Goal: Communication & Community: Answer question/provide support

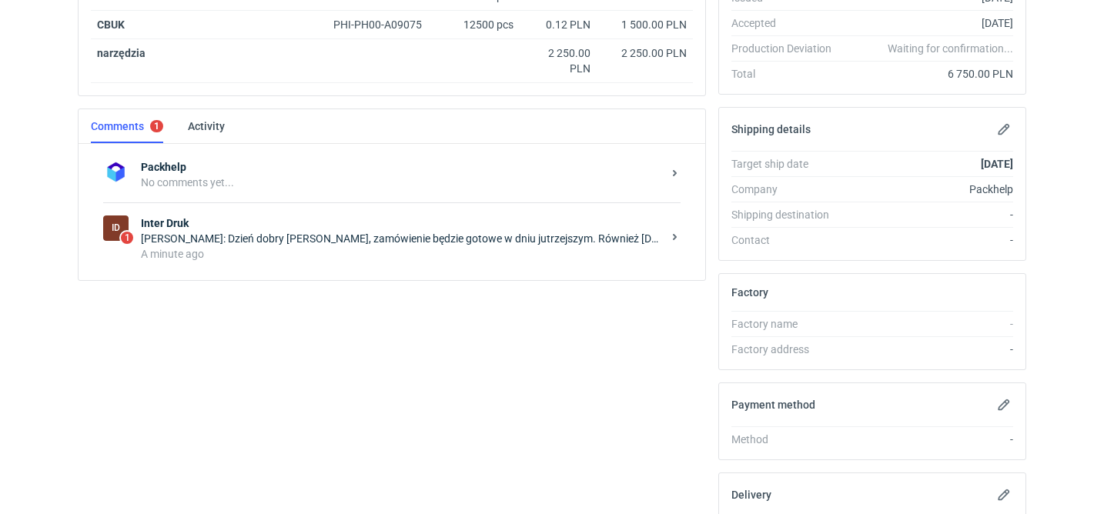
scroll to position [362, 0]
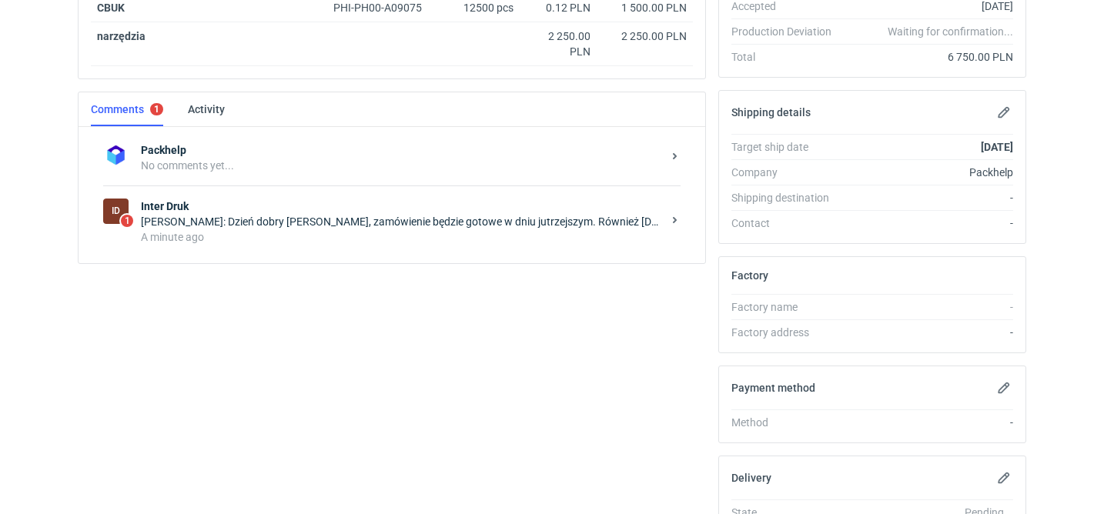
click at [319, 306] on div "Items (4) Item nickname Item ID Quantity Unit price Net total UNWP PHI-PH00-A09…" at bounding box center [392, 235] width 640 height 724
click at [391, 209] on strong "Inter Druk" at bounding box center [401, 206] width 521 height 15
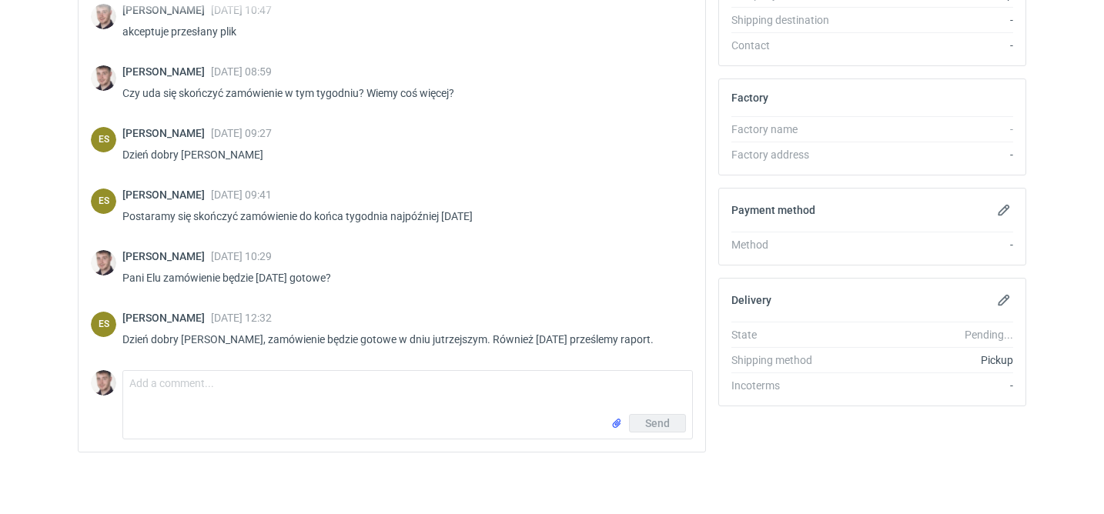
scroll to position [1014, 0]
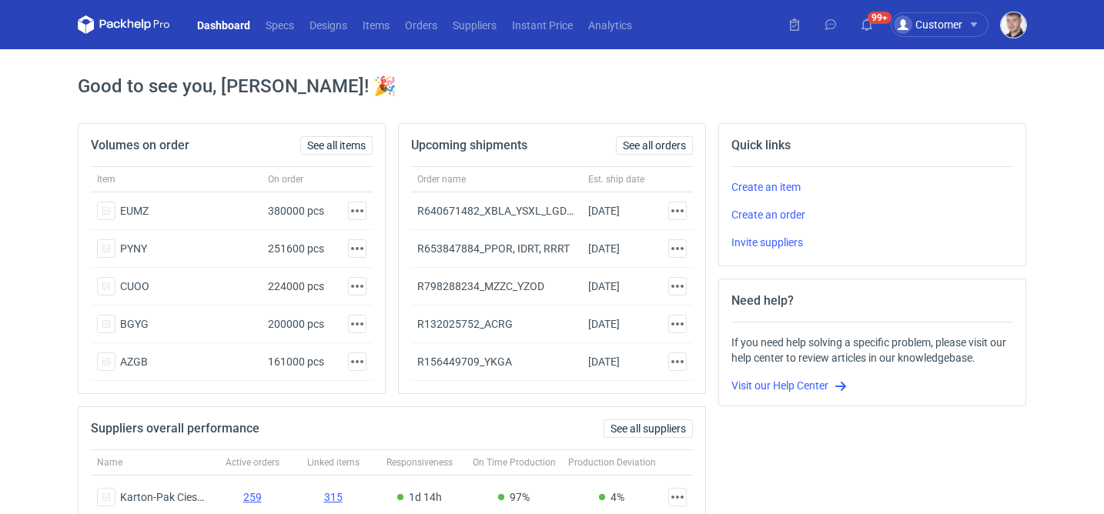
click at [1008, 29] on img "button" at bounding box center [1013, 24] width 25 height 25
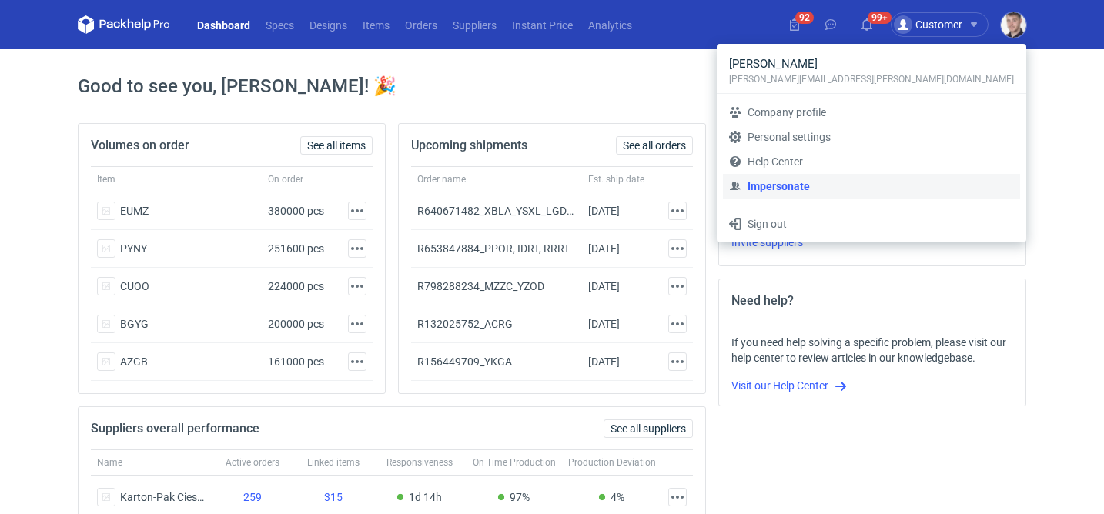
click at [898, 182] on link "Impersonate" at bounding box center [871, 186] width 297 height 25
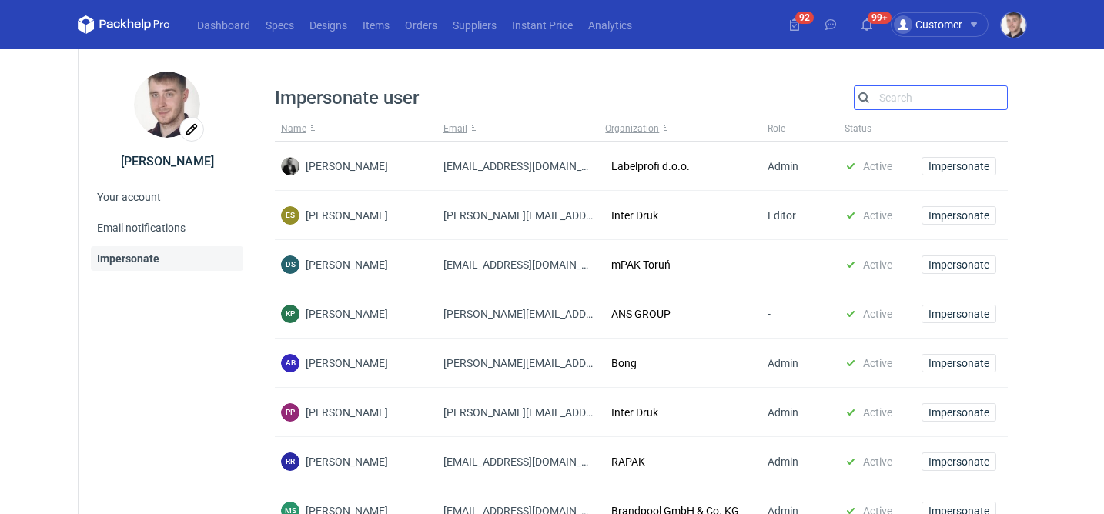
click at [902, 96] on input "Search" at bounding box center [930, 98] width 152 height 18
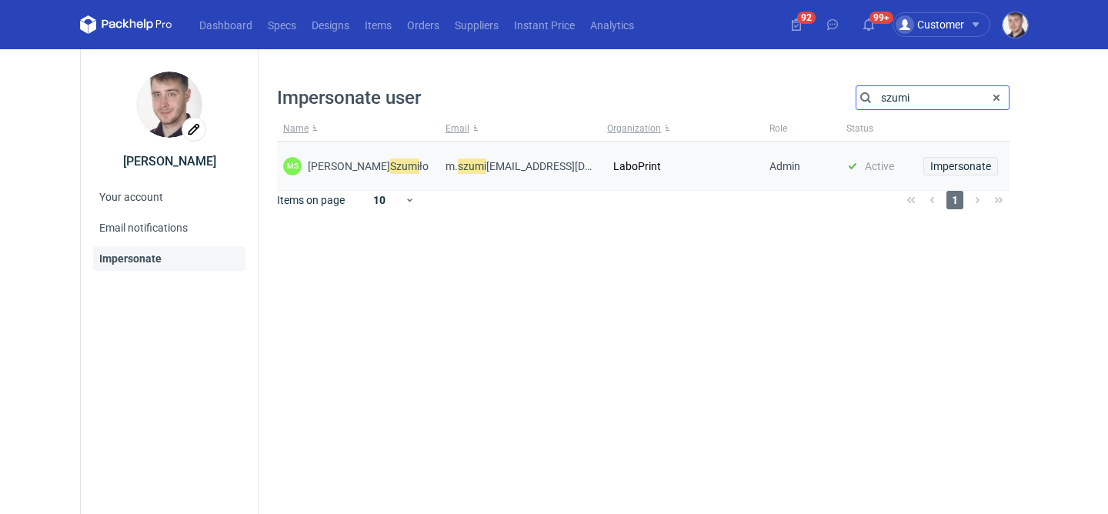
type input "szumi"
click at [976, 165] on span "Impersonate" at bounding box center [961, 166] width 61 height 11
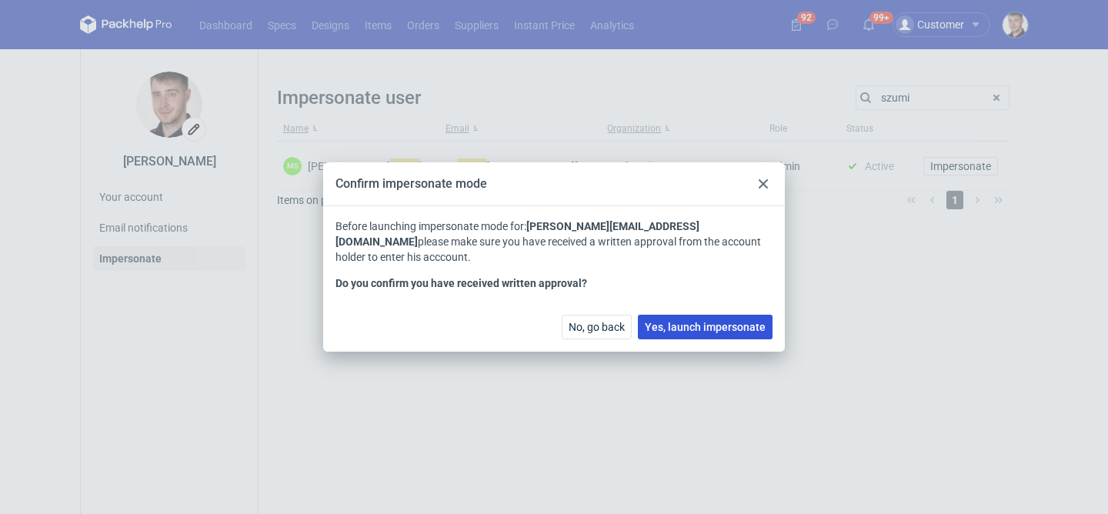
click at [729, 323] on span "Yes, launch impersonate" at bounding box center [705, 327] width 121 height 11
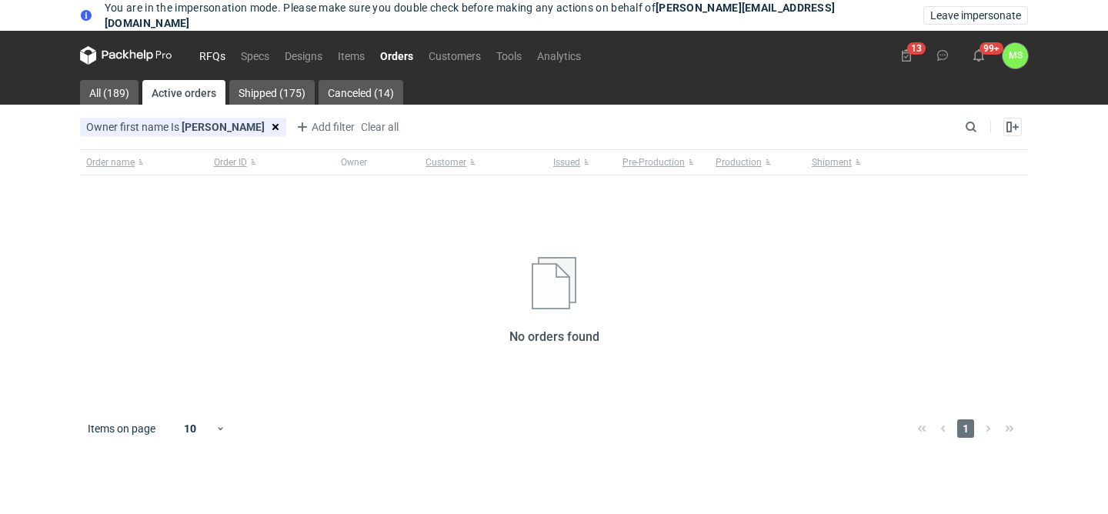
click at [216, 55] on link "RFQs" at bounding box center [213, 55] width 42 height 18
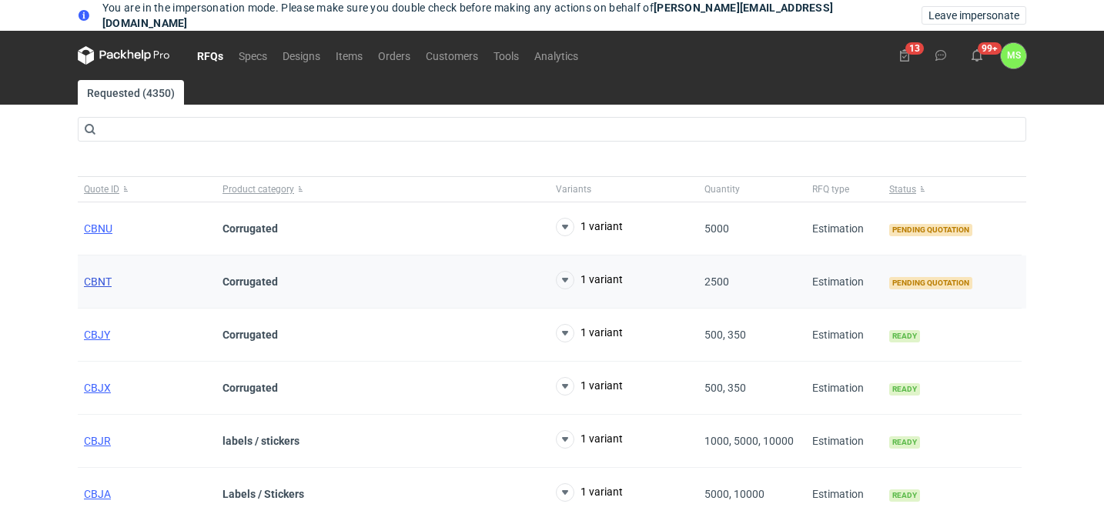
click at [105, 283] on span "CBNT" at bounding box center [98, 282] width 28 height 12
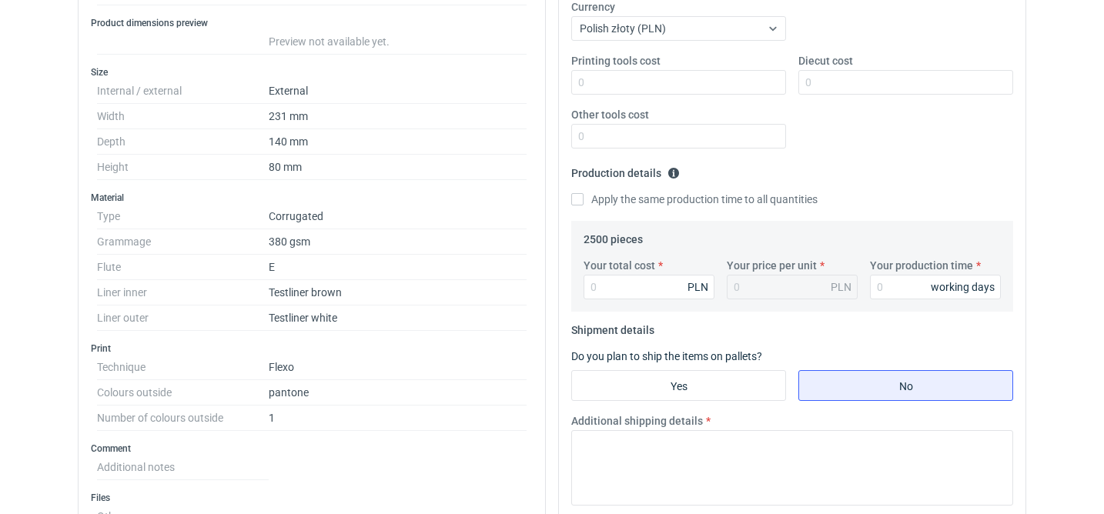
scroll to position [346, 0]
click at [646, 300] on div "Your total cost PLN Your price per unit PLN Your production time working days" at bounding box center [792, 284] width 430 height 54
click at [647, 290] on input "Your total cost" at bounding box center [648, 286] width 131 height 25
type input "3000"
type input "1.2"
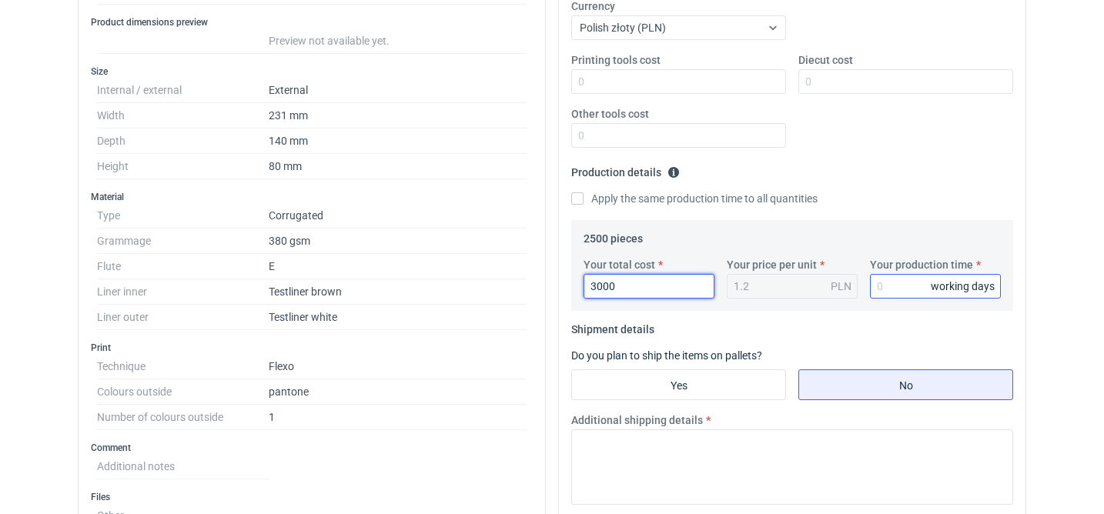
type input "3000"
click at [878, 286] on input "Your production time" at bounding box center [935, 286] width 131 height 25
type input "15"
click at [777, 339] on fieldset "Shipment details Do you plan to ship the items on pallets? Yes No Additional sh…" at bounding box center [792, 417] width 442 height 200
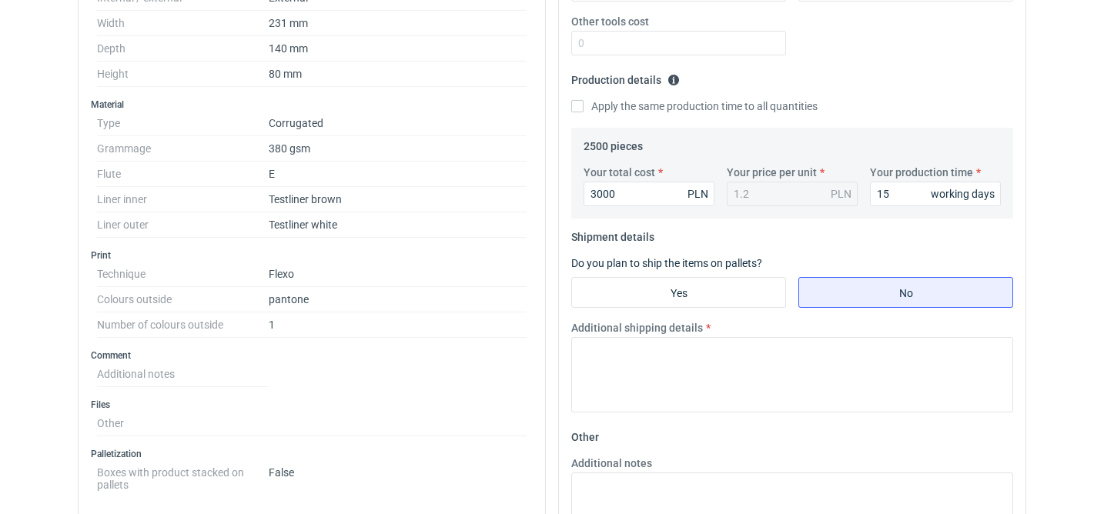
scroll to position [465, 0]
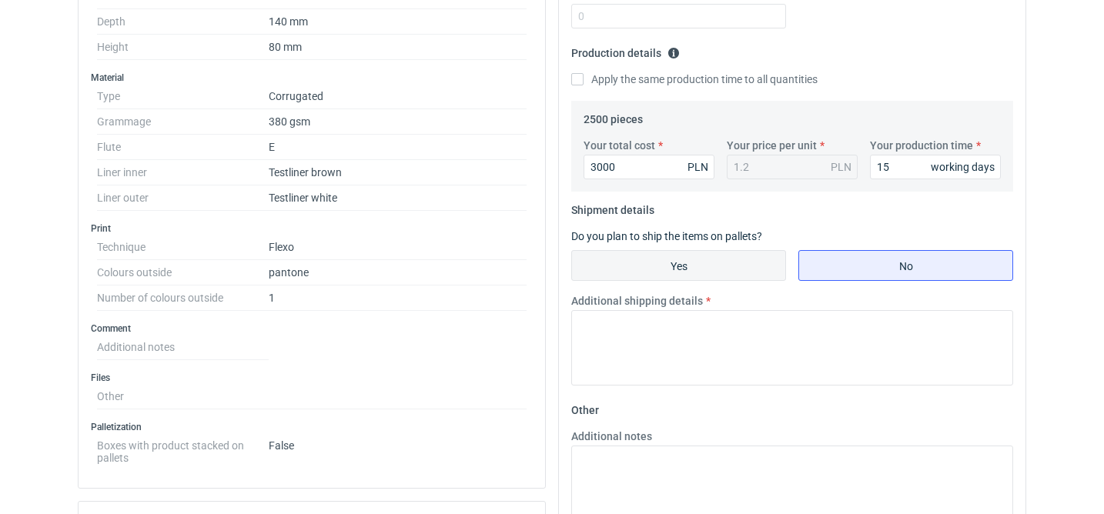
click at [701, 271] on input "Yes" at bounding box center [678, 265] width 213 height 29
radio input "true"
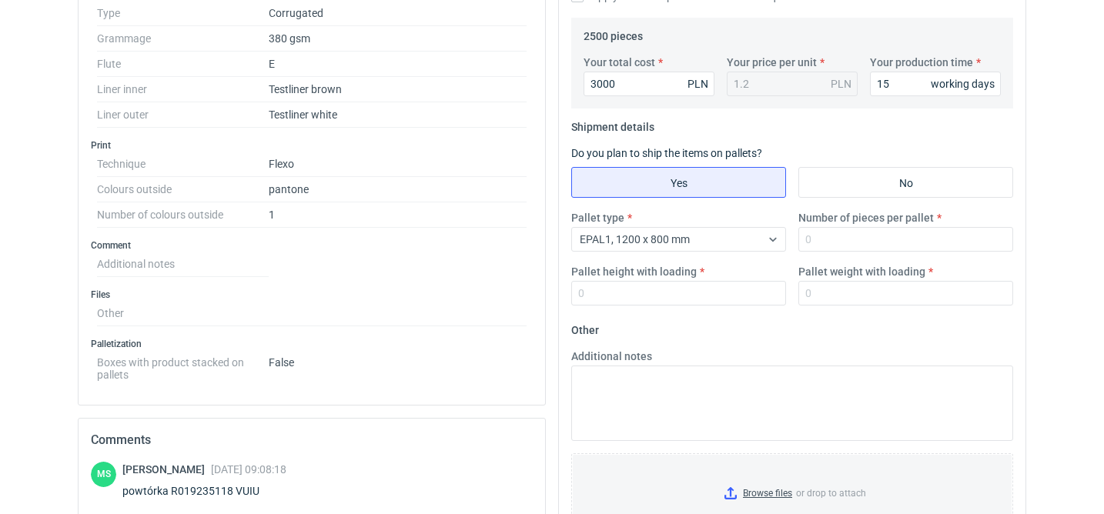
scroll to position [550, 0]
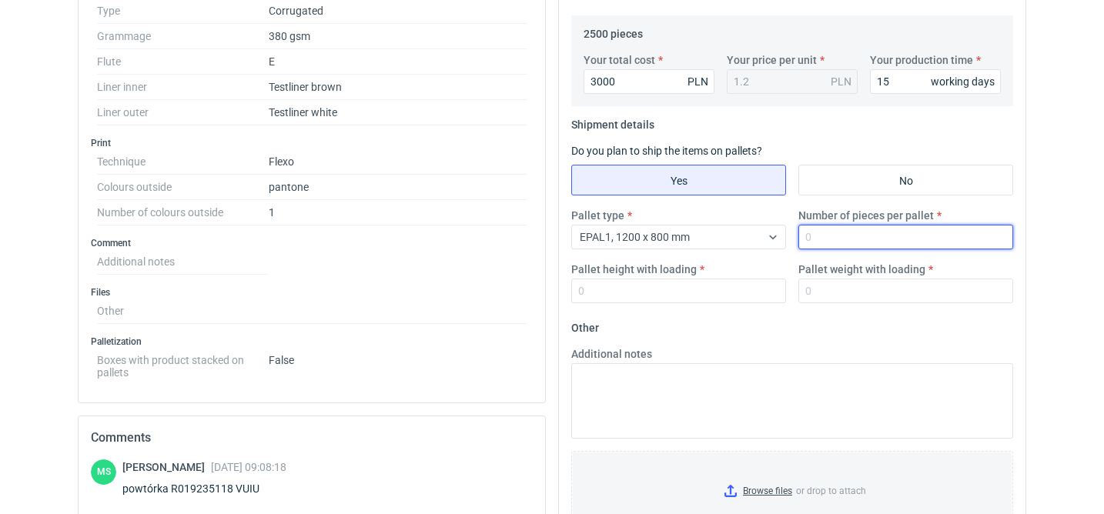
click at [841, 229] on input "Number of pieces per pallet" at bounding box center [905, 237] width 215 height 25
type input "2000"
click at [710, 321] on fieldset "Other Additional notes Browse files or drop to attach" at bounding box center [792, 430] width 442 height 228
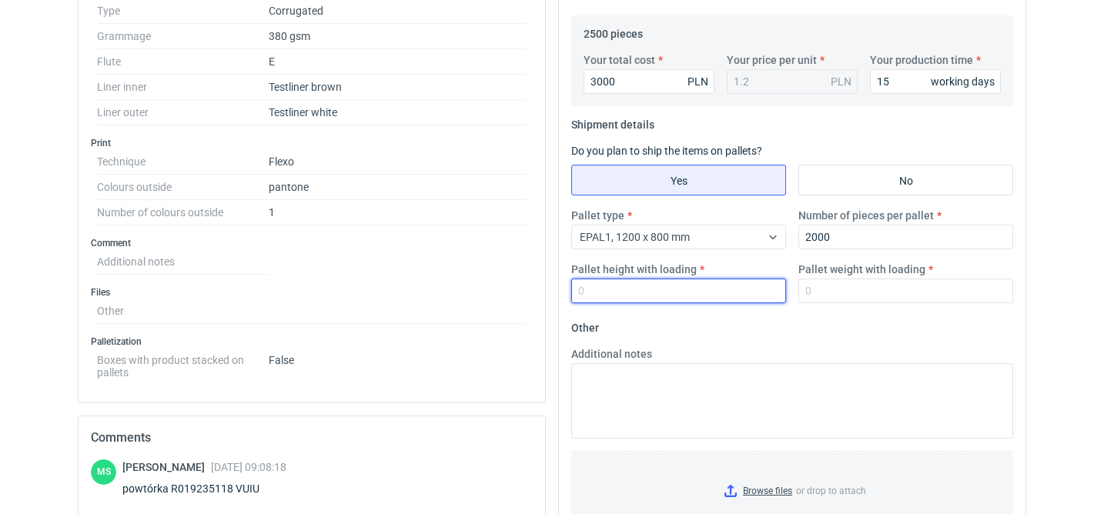
click at [675, 295] on input "Pallet height with loading" at bounding box center [678, 291] width 215 height 25
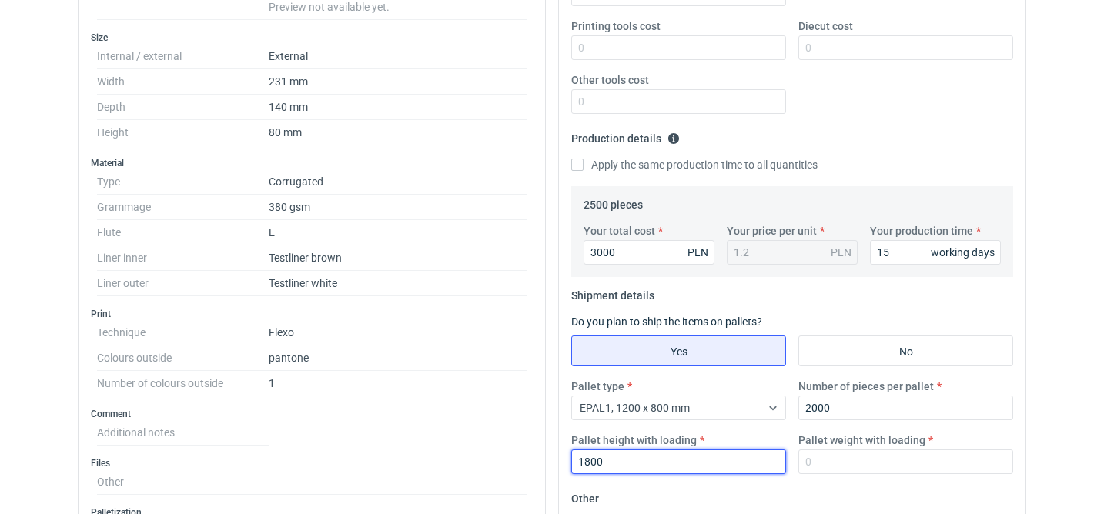
scroll to position [0, 0]
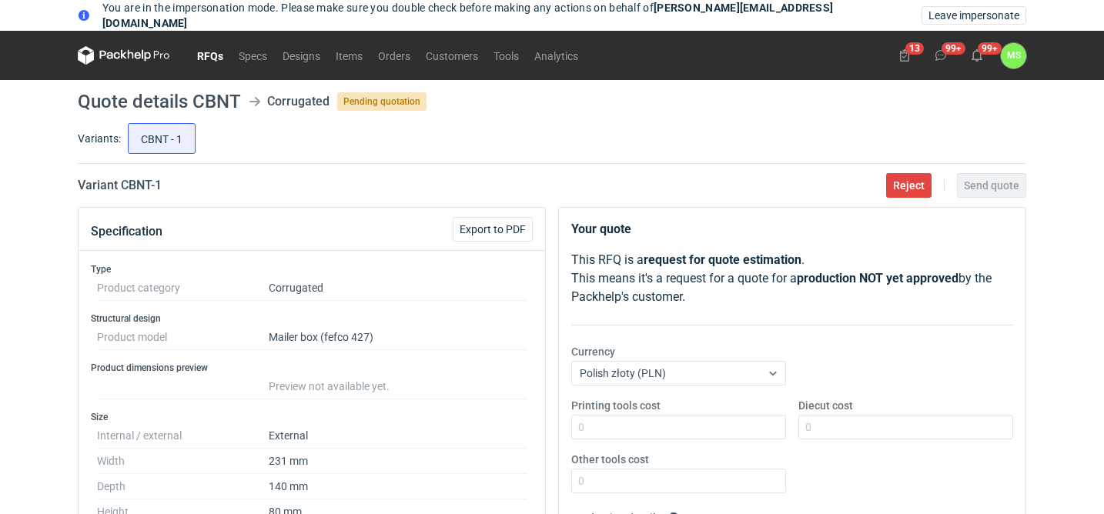
type input "1800"
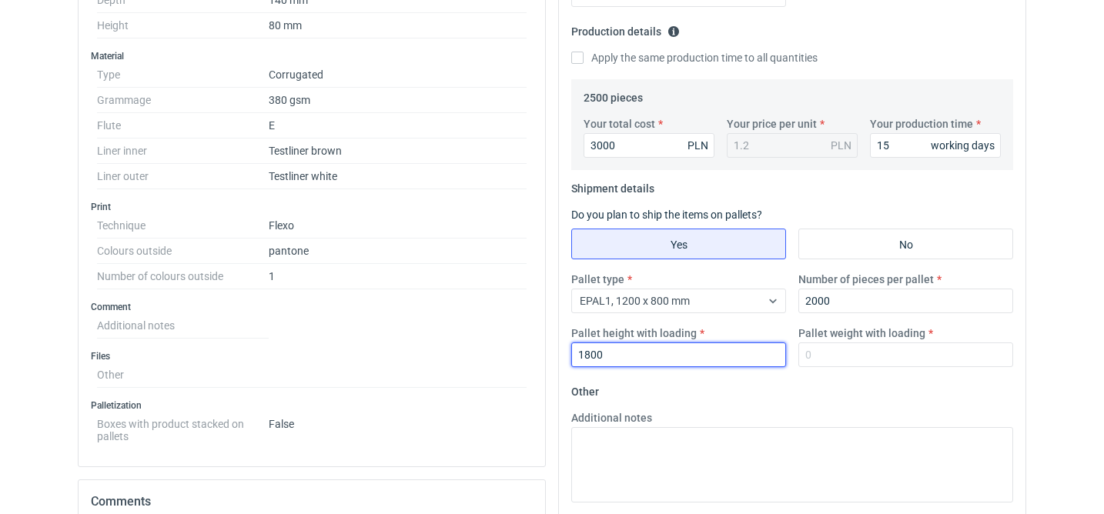
scroll to position [489, 0]
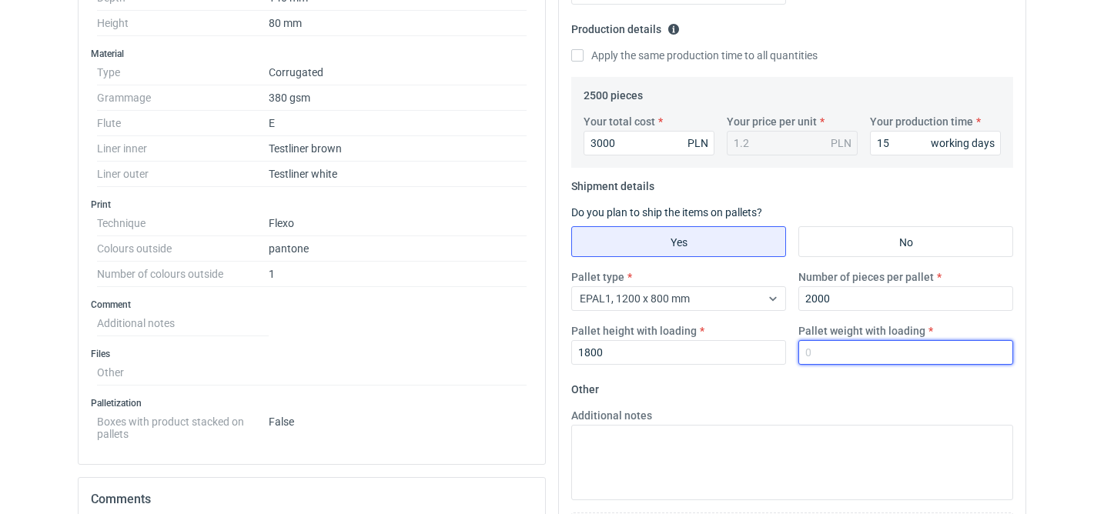
click at [825, 342] on input "Pallet weight with loading" at bounding box center [905, 352] width 215 height 25
type input "200"
click at [733, 396] on fieldset "Other Additional notes Browse files or drop to attach" at bounding box center [792, 491] width 442 height 228
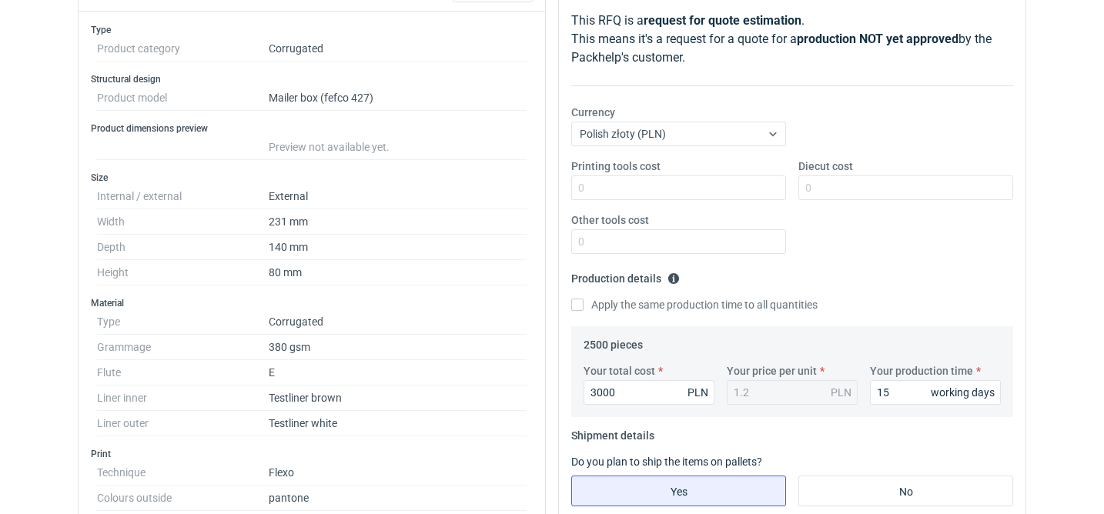
scroll to position [234, 0]
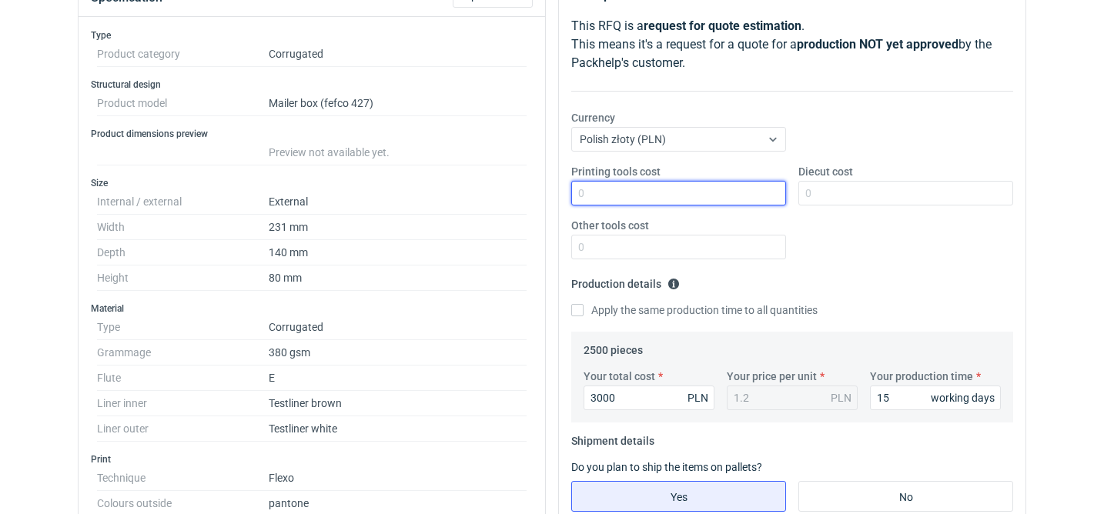
click at [690, 196] on input "Printing tools cost" at bounding box center [678, 193] width 215 height 25
type input "550"
click at [877, 255] on div "Printing tools cost 550 Diecut cost Other tools cost" at bounding box center [792, 218] width 454 height 108
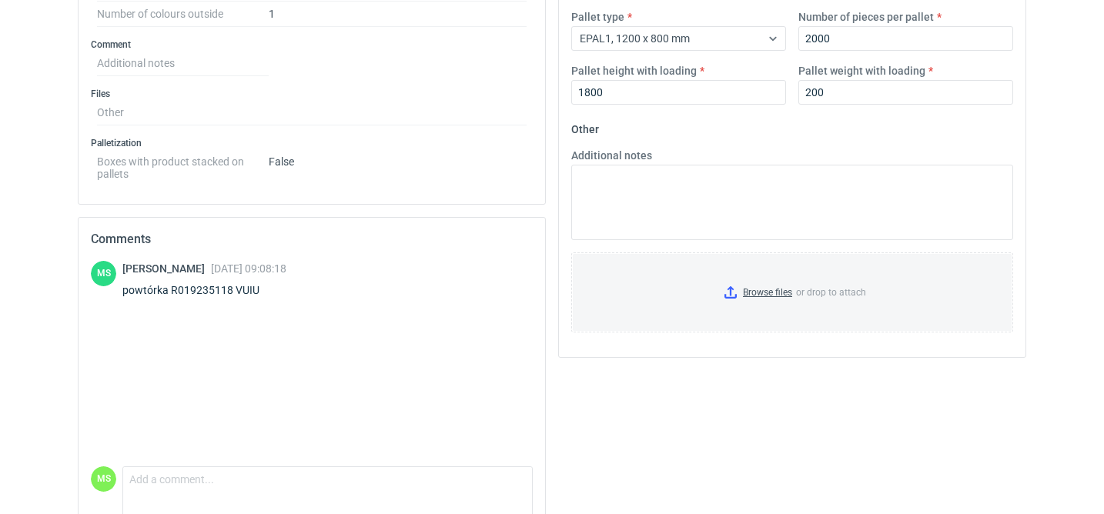
scroll to position [821, 0]
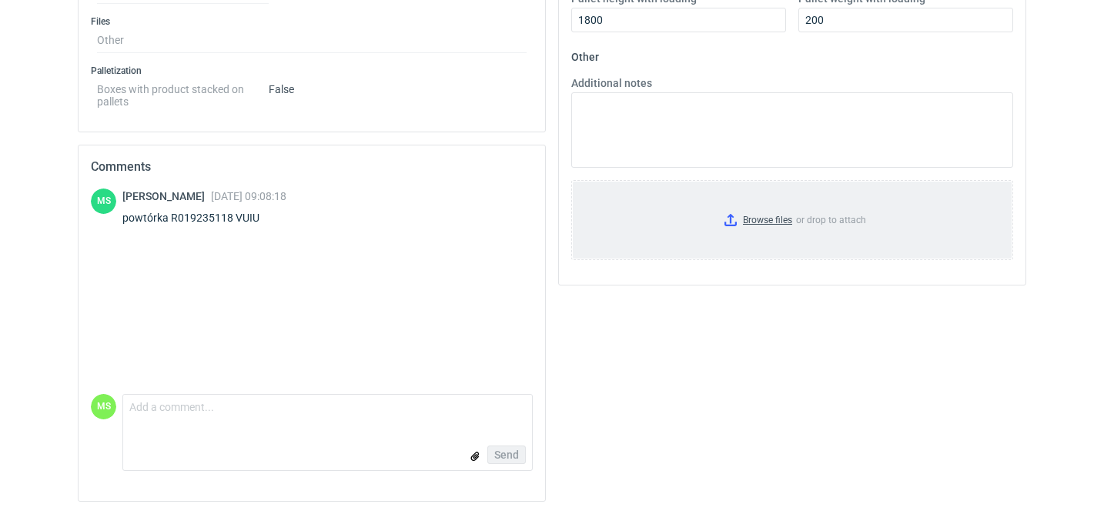
click at [778, 226] on input "Browse files or drop to attach" at bounding box center [792, 220] width 439 height 77
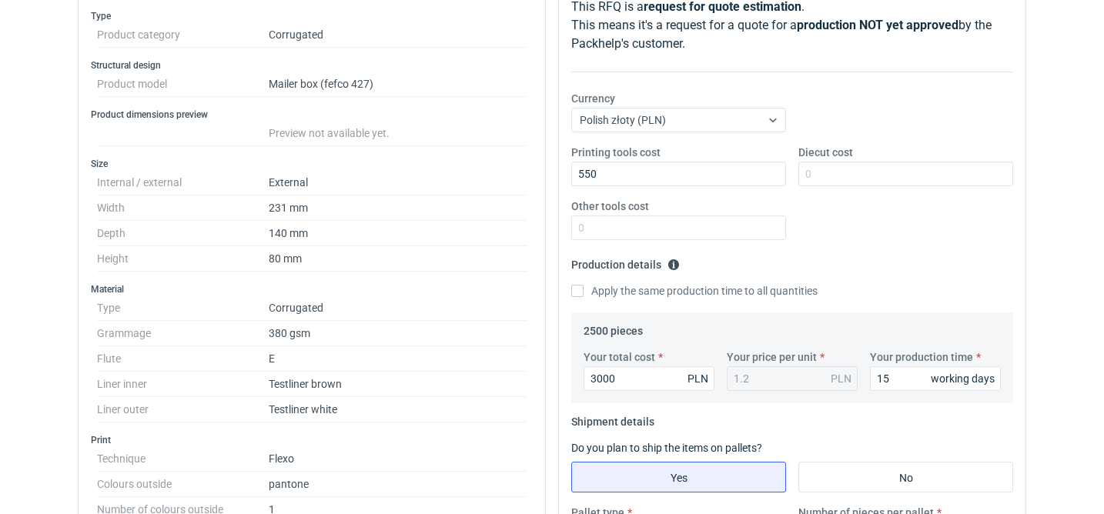
scroll to position [0, 0]
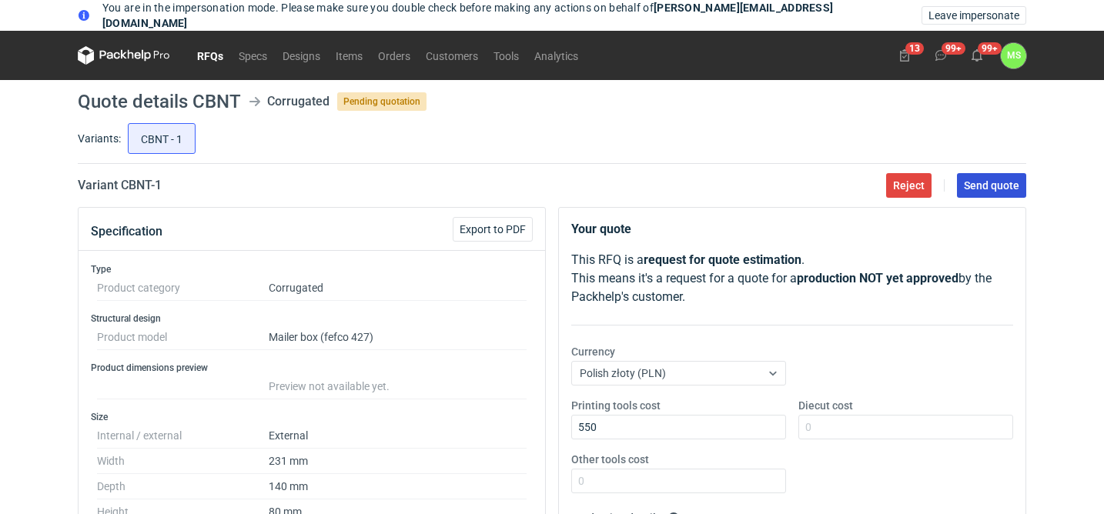
click at [981, 189] on span "Send quote" at bounding box center [991, 185] width 55 height 11
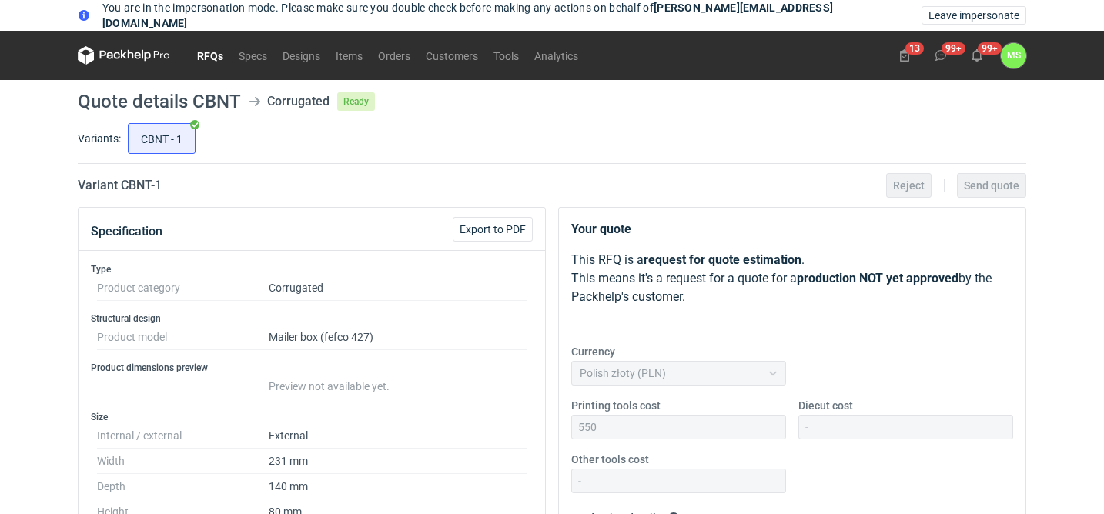
click at [219, 53] on link "RFQs" at bounding box center [210, 55] width 42 height 18
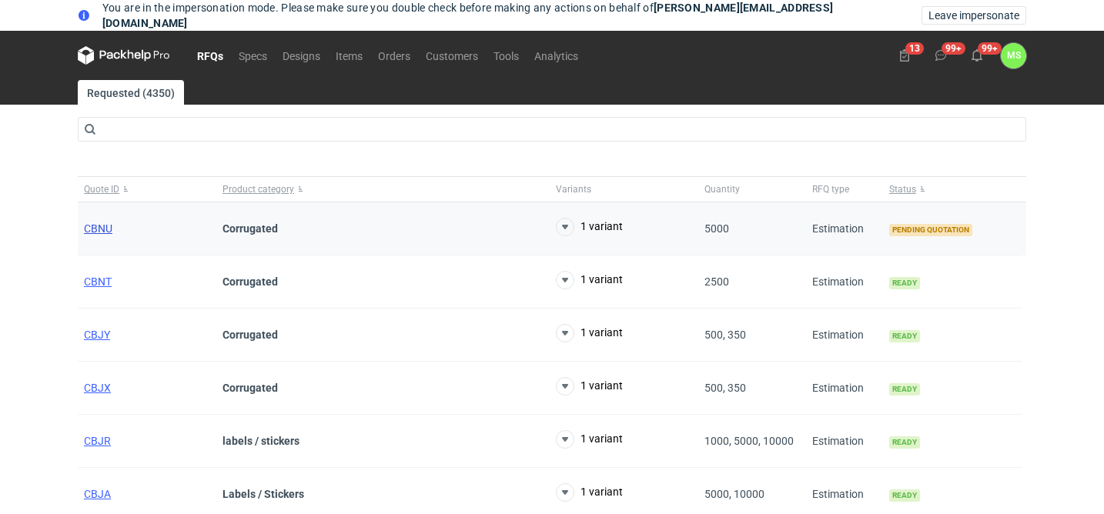
click at [103, 230] on span "CBNU" at bounding box center [98, 228] width 28 height 12
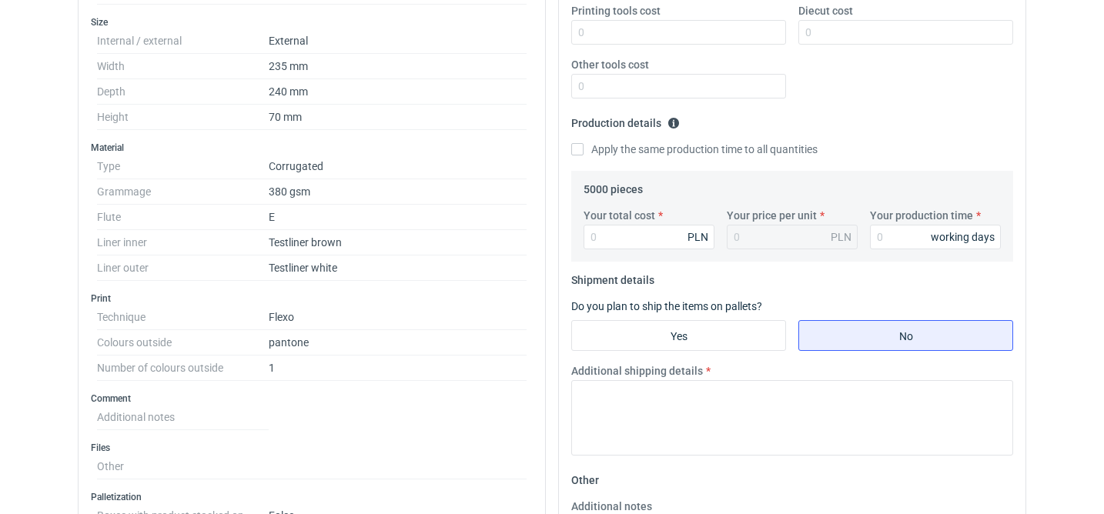
scroll to position [399, 0]
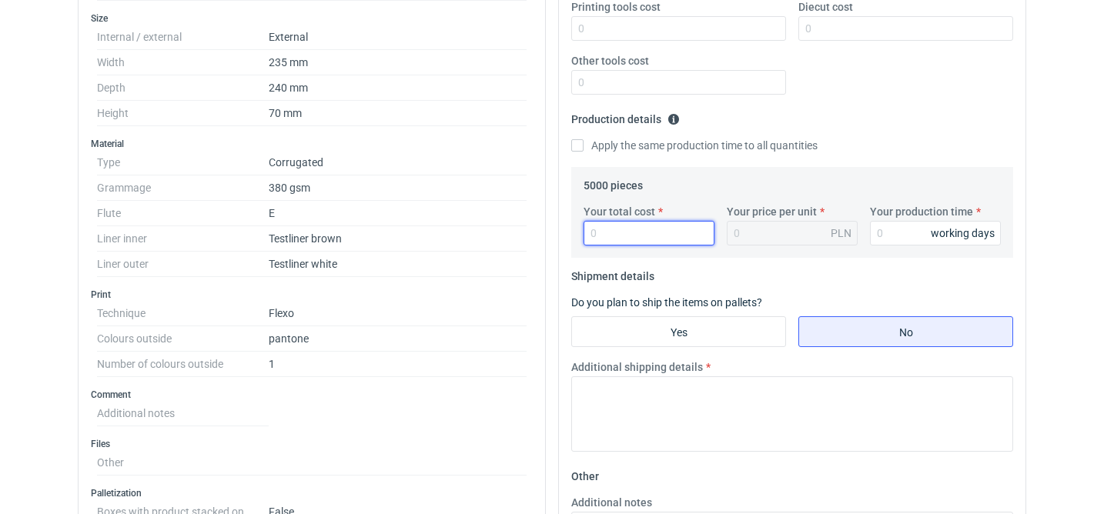
click at [648, 239] on input "Your total cost" at bounding box center [648, 233] width 131 height 25
type input "5400"
type input "1.08"
type input "5400"
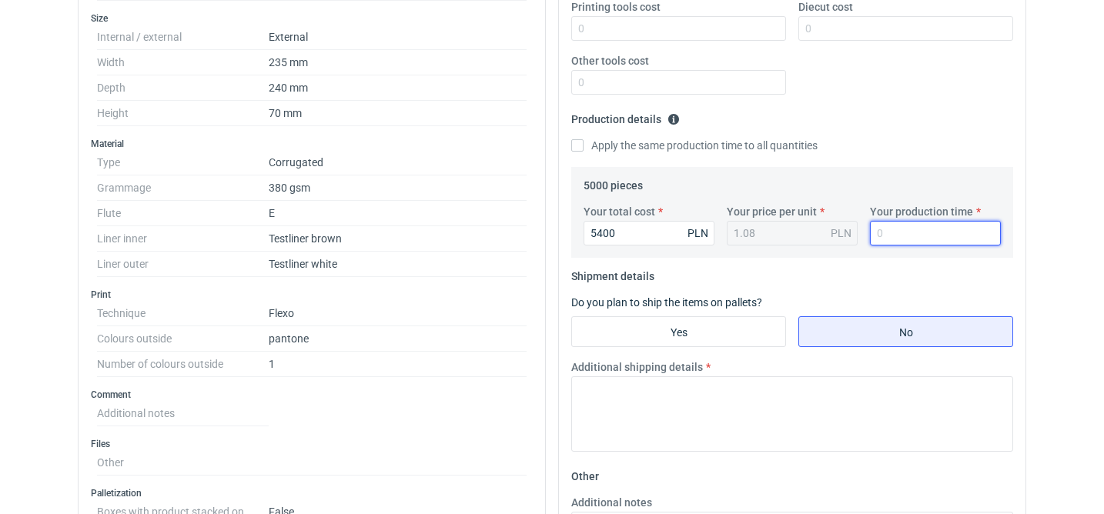
click at [928, 226] on input "Your production time" at bounding box center [935, 233] width 131 height 25
type input "15"
click at [847, 253] on div "Your total cost 5400 PLN Your price per unit 1.08 PLN Your production time 15 w…" at bounding box center [792, 231] width 430 height 54
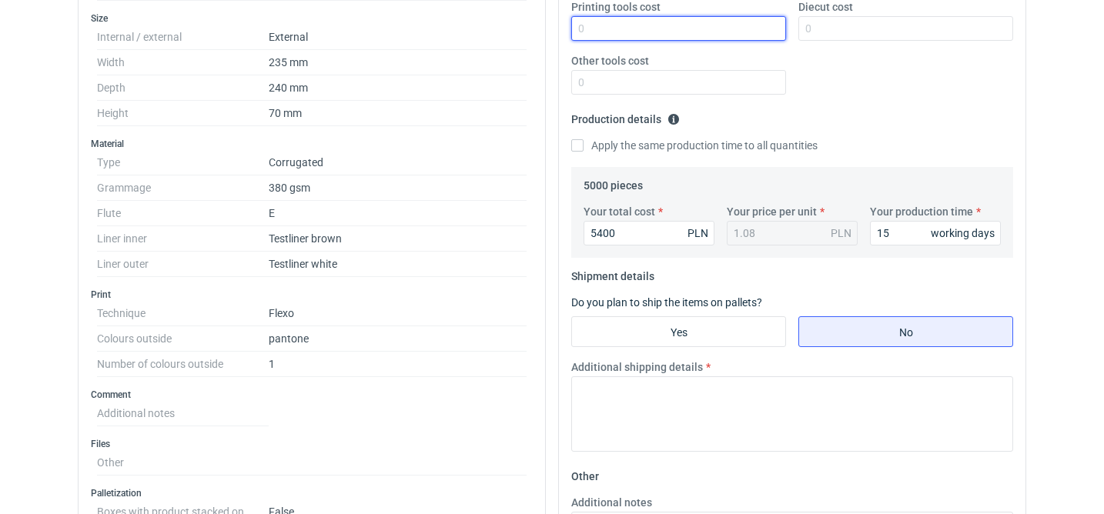
click at [721, 25] on input "Printing tools cost" at bounding box center [678, 28] width 215 height 25
type input "600"
click at [841, 77] on div "Printing tools cost 600 Diecut cost Other tools cost" at bounding box center [792, 53] width 454 height 108
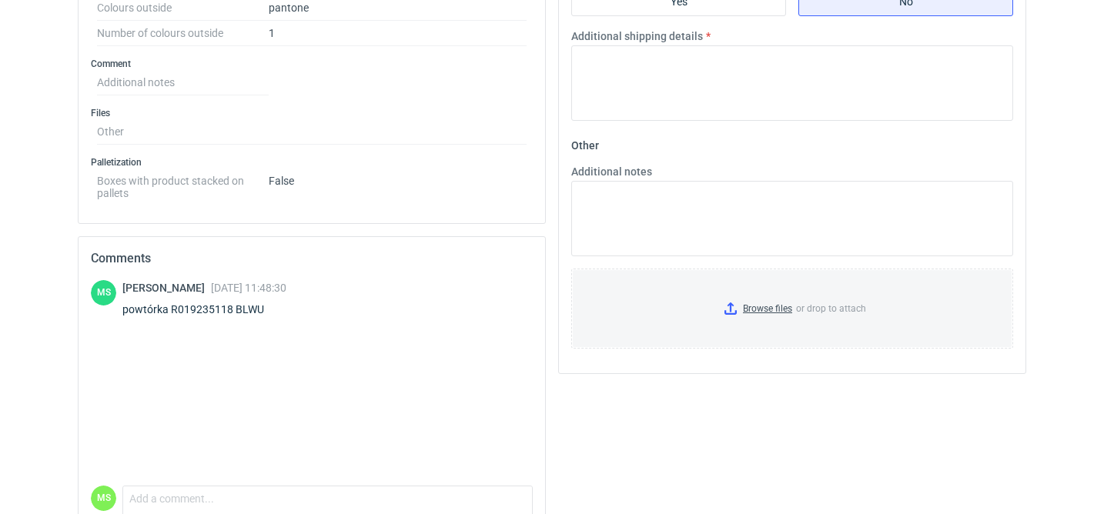
scroll to position [687, 0]
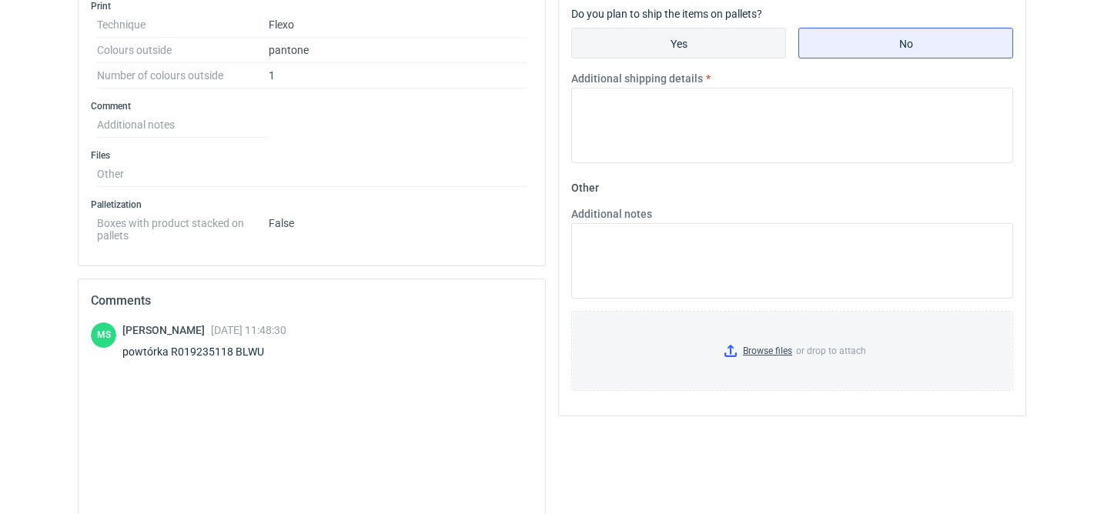
click at [654, 46] on input "Yes" at bounding box center [678, 42] width 213 height 29
radio input "true"
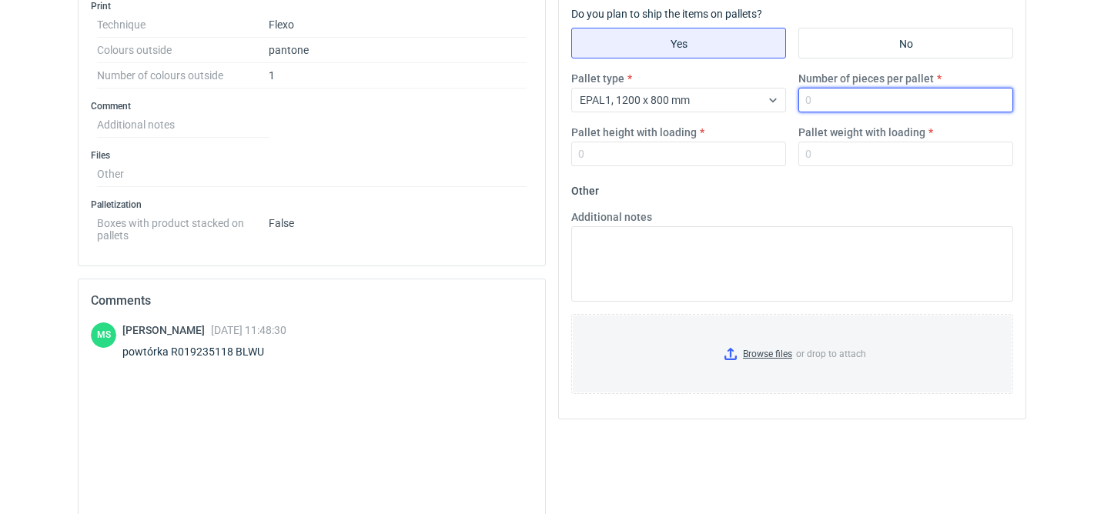
click at [823, 90] on input "Number of pieces per pallet" at bounding box center [905, 100] width 215 height 25
type input "2000"
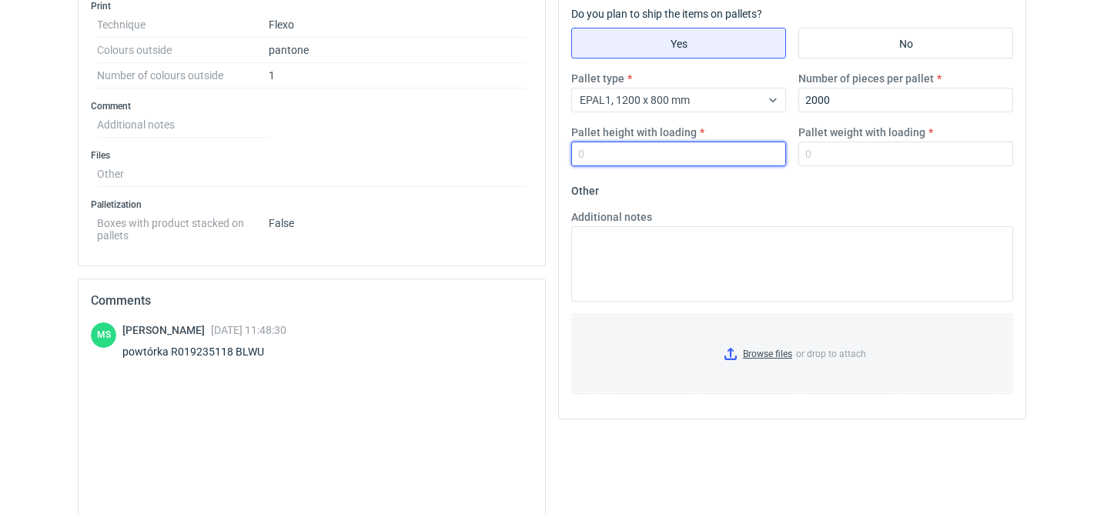
click at [646, 157] on input "Pallet height with loading" at bounding box center [678, 154] width 215 height 25
type input "1800"
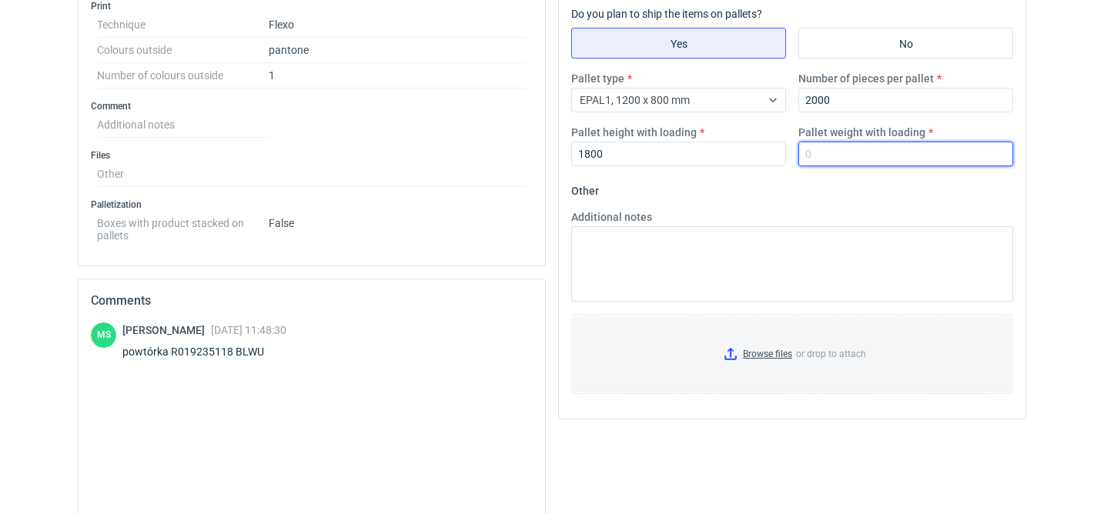
click at [843, 155] on input "Pallet weight with loading" at bounding box center [905, 154] width 215 height 25
type input "200"
click at [783, 343] on input "Browse files or drop to attach" at bounding box center [792, 354] width 439 height 77
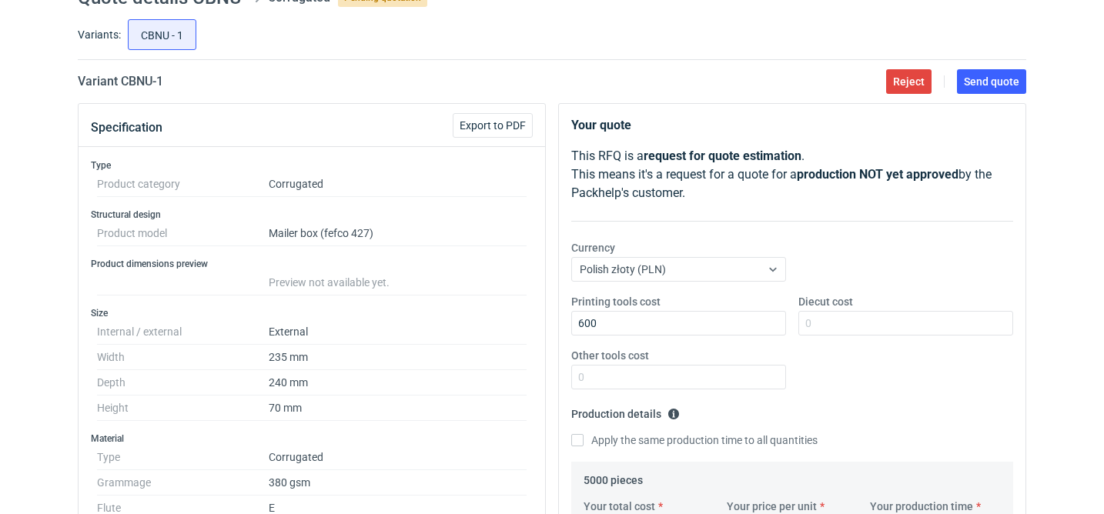
scroll to position [0, 0]
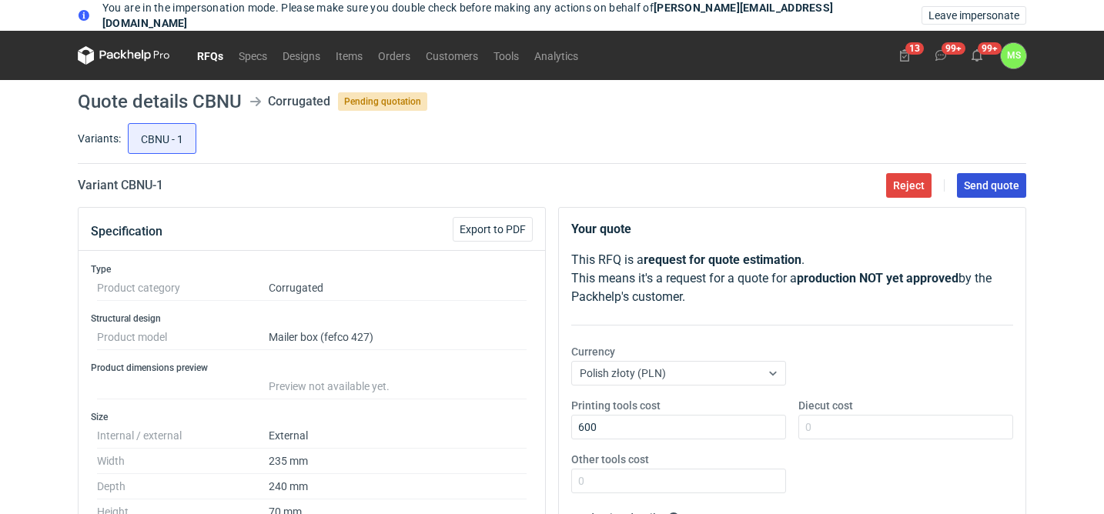
click at [988, 190] on span "Send quote" at bounding box center [991, 185] width 55 height 11
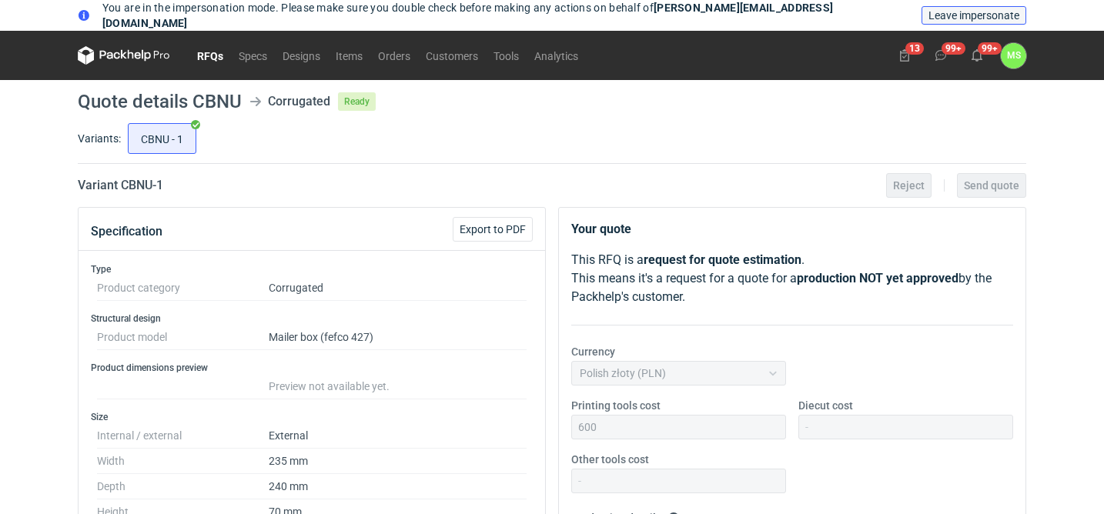
click at [968, 14] on span "Leave impersonate" at bounding box center [973, 15] width 91 height 11
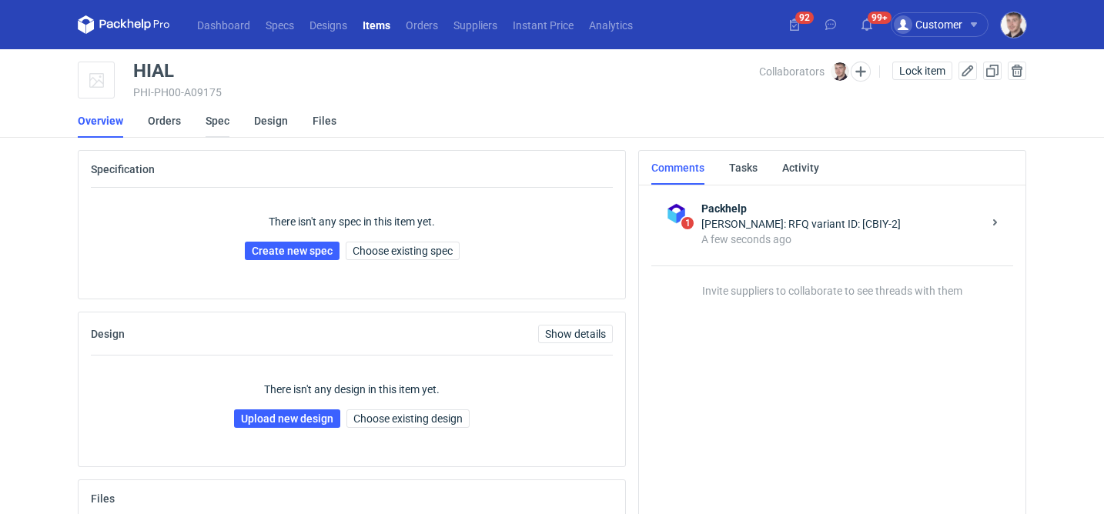
click at [216, 119] on link "Spec" at bounding box center [218, 121] width 24 height 34
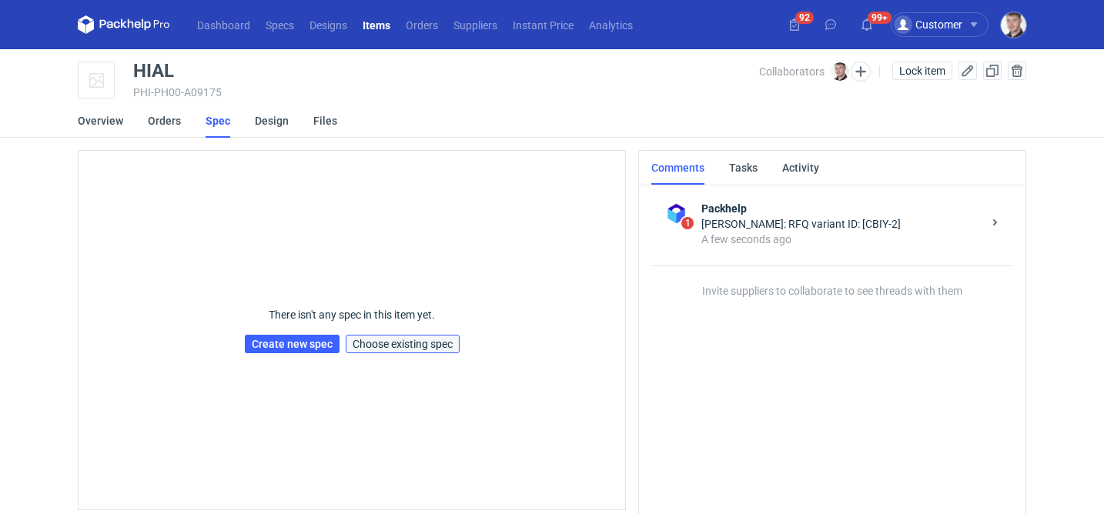
click at [443, 339] on span "Choose existing spec" at bounding box center [403, 344] width 100 height 11
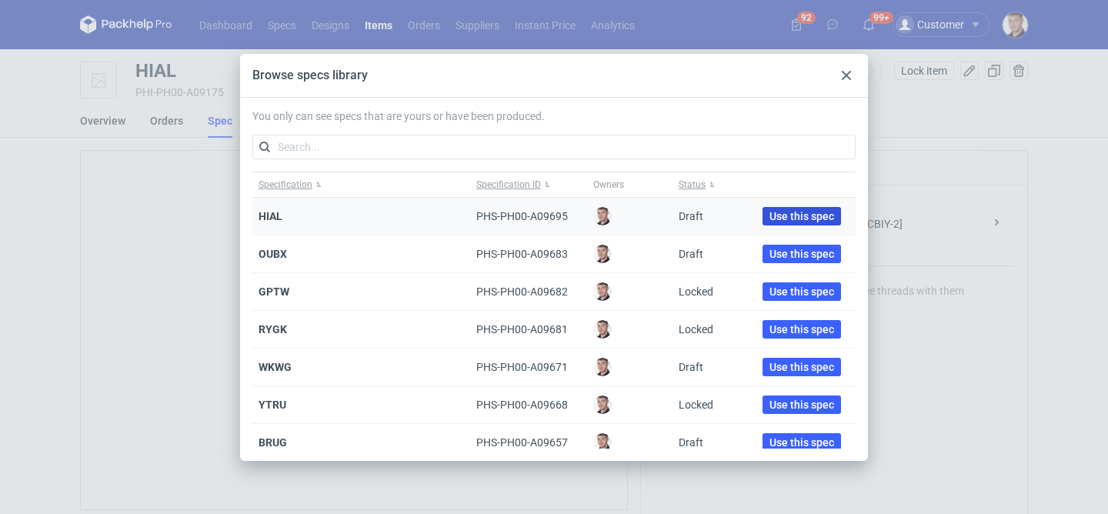
click at [770, 212] on span "Use this spec" at bounding box center [802, 216] width 65 height 11
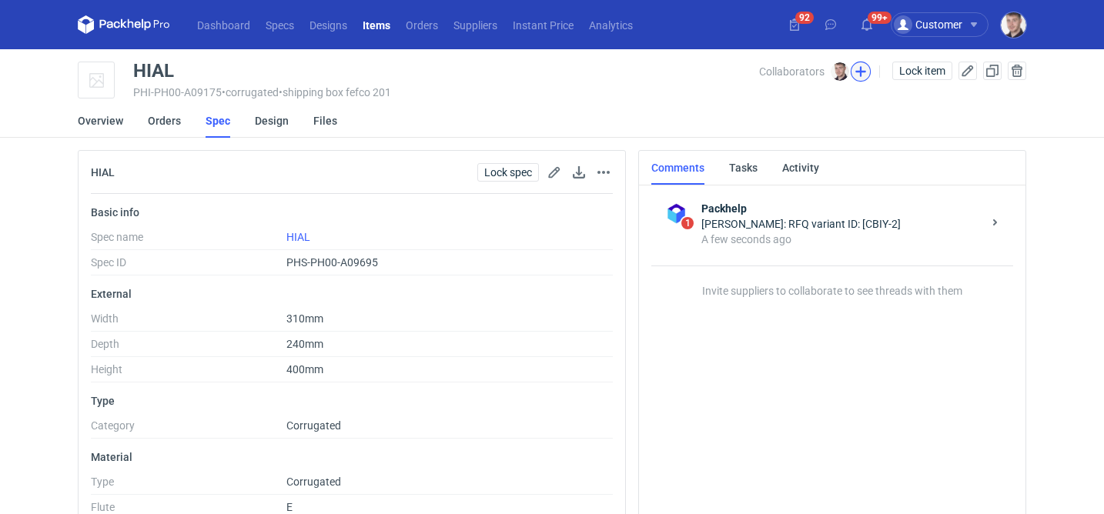
click at [861, 77] on button "button" at bounding box center [861, 72] width 20 height 20
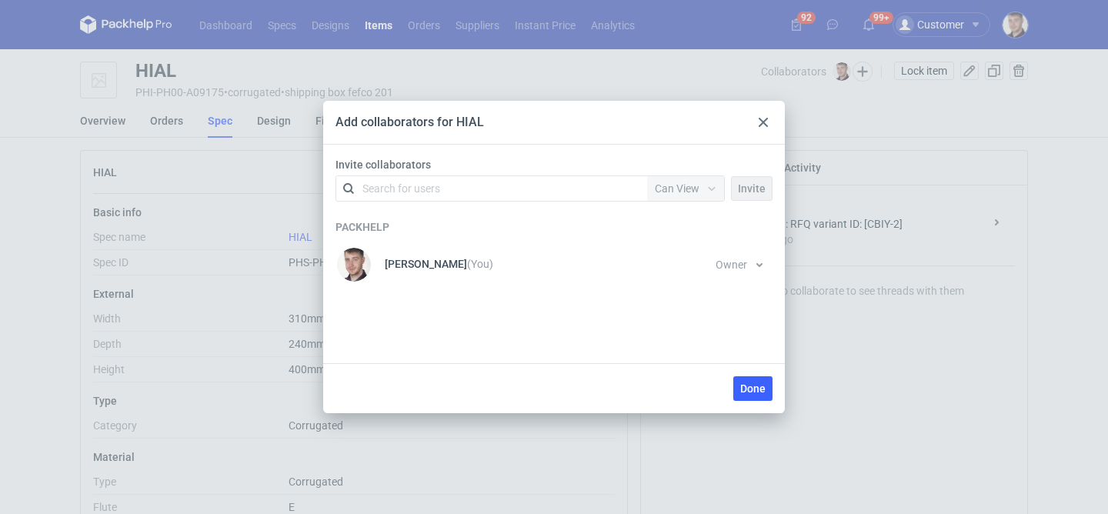
click at [424, 183] on div "Search for users" at bounding box center [402, 188] width 78 height 15
type input "janbox"
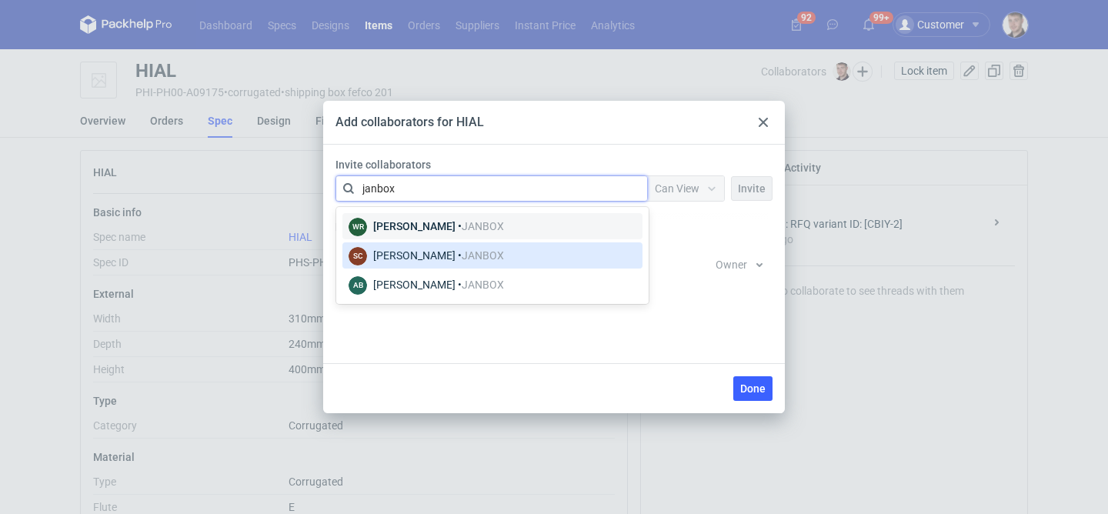
click at [471, 256] on span "JANBOX" at bounding box center [483, 255] width 42 height 12
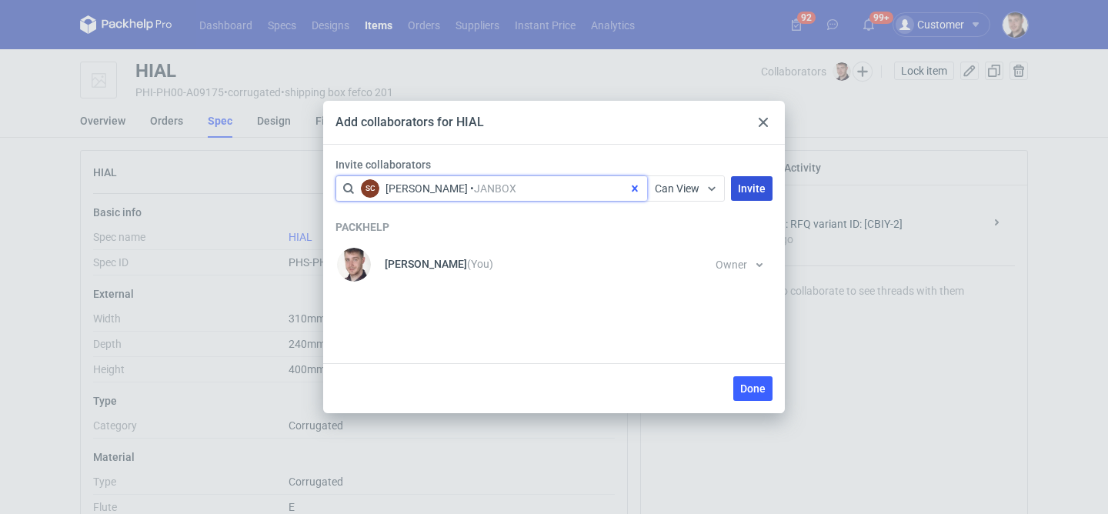
click at [750, 186] on span "Invite" at bounding box center [752, 188] width 28 height 11
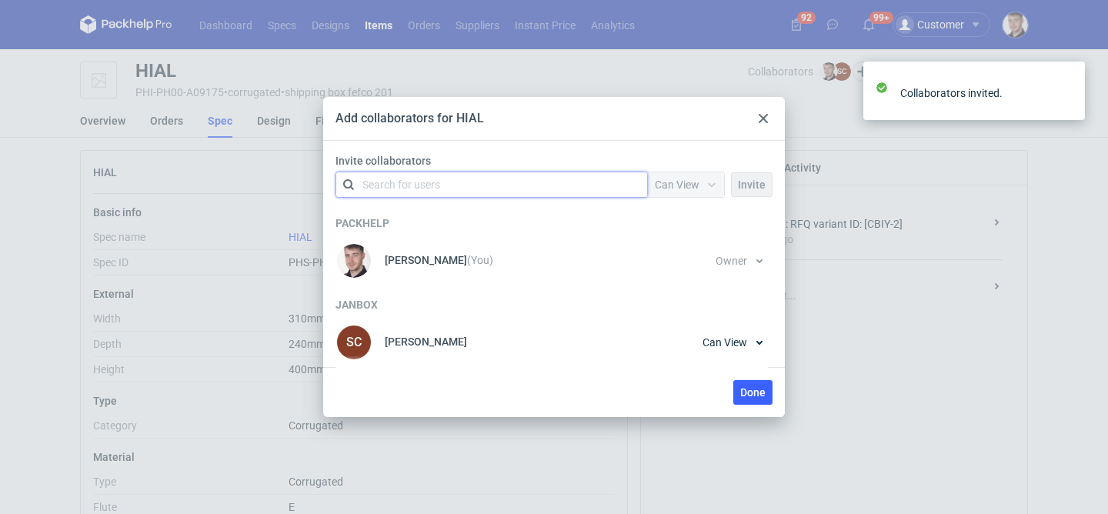
click at [477, 179] on div "Search for users" at bounding box center [489, 185] width 268 height 22
type input "janbox"
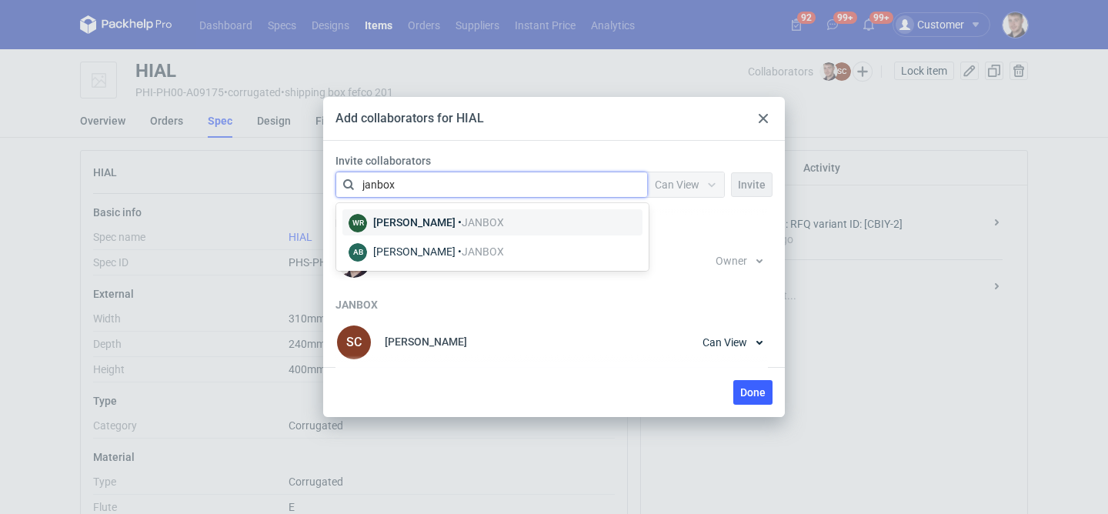
click at [456, 220] on div "[PERSON_NAME] • JANBOX" at bounding box center [438, 222] width 131 height 15
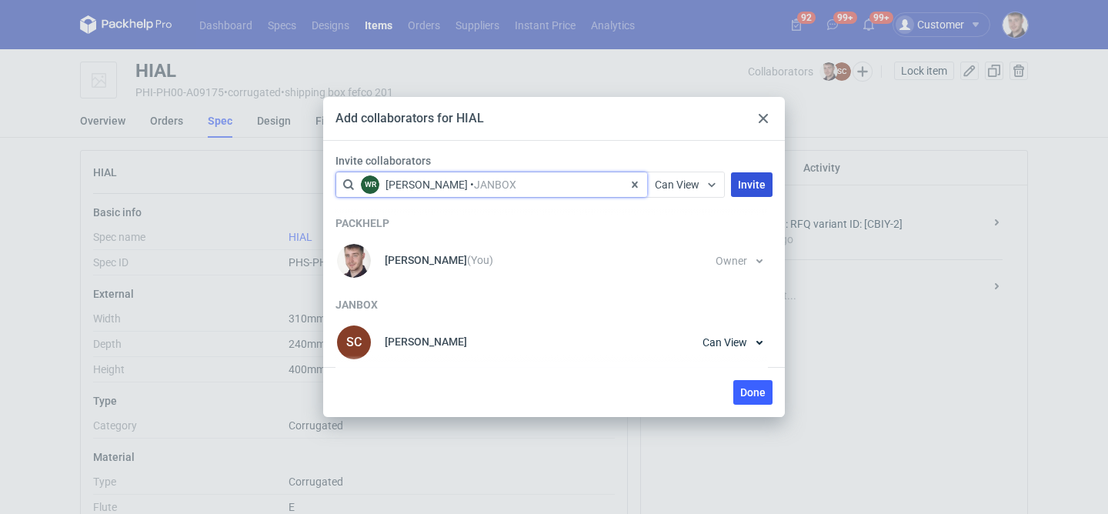
click at [746, 182] on span "Invite" at bounding box center [752, 184] width 28 height 11
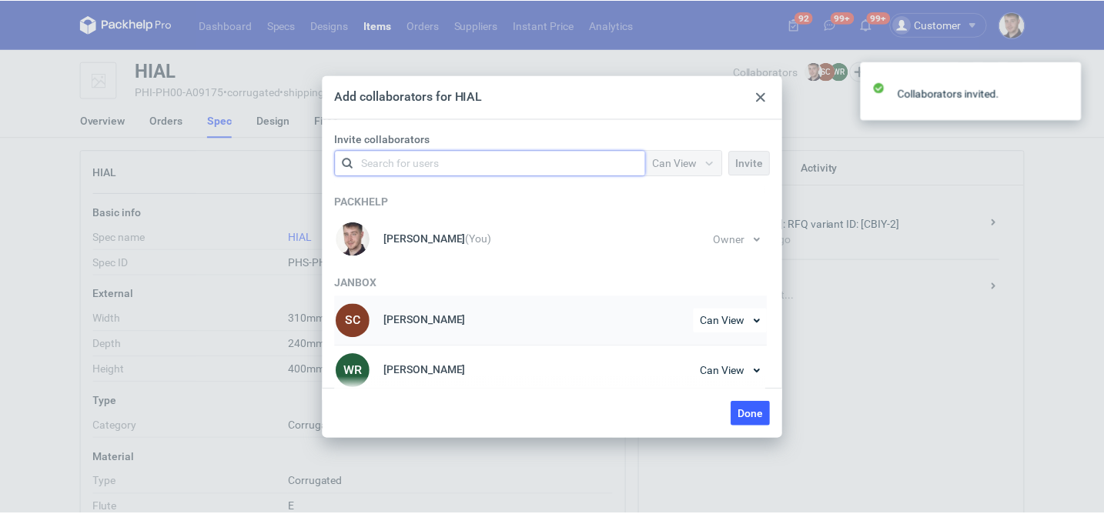
scroll to position [8, 0]
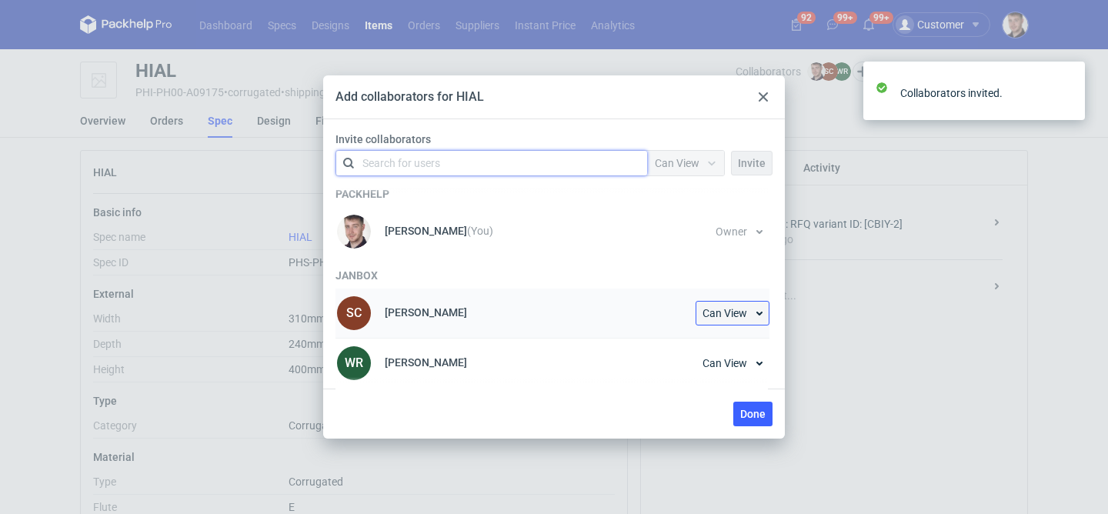
click at [737, 308] on span "Can View" at bounding box center [725, 313] width 45 height 11
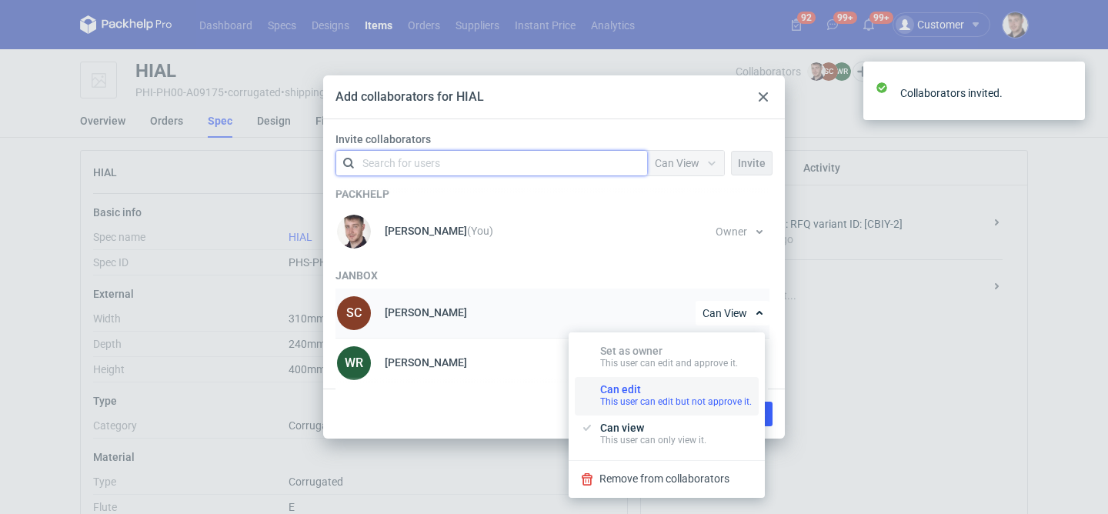
click at [665, 393] on div "Can edit This user can edit but not approve it." at bounding box center [676, 395] width 152 height 25
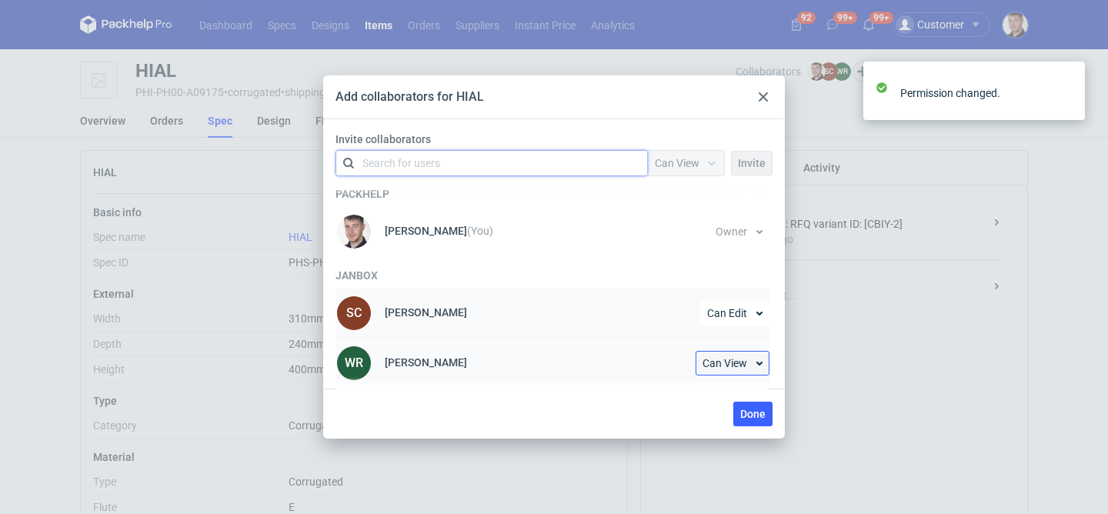
click at [721, 369] on span "Can View" at bounding box center [725, 363] width 45 height 11
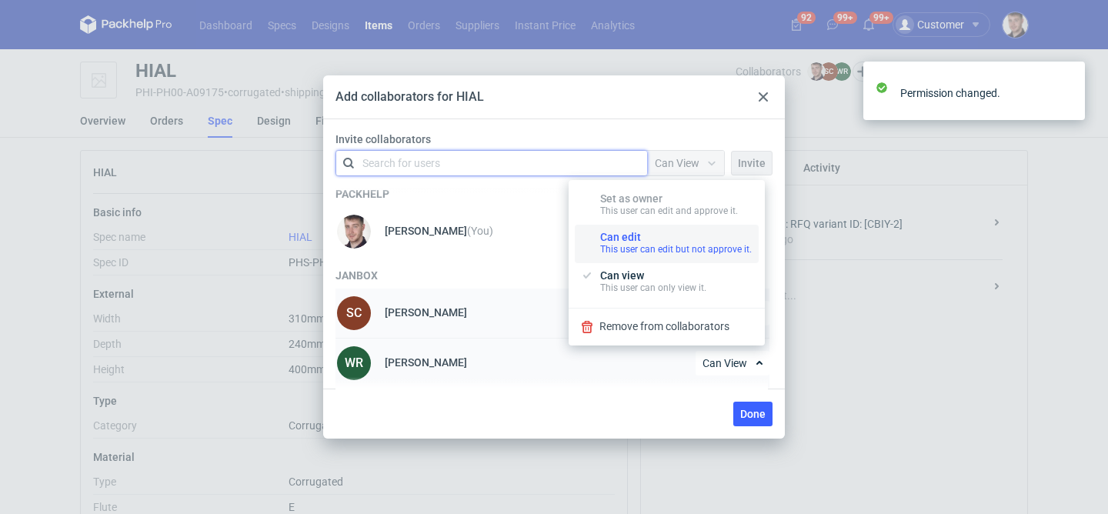
click at [667, 234] on div "Can edit This user can edit but not approve it." at bounding box center [676, 243] width 152 height 25
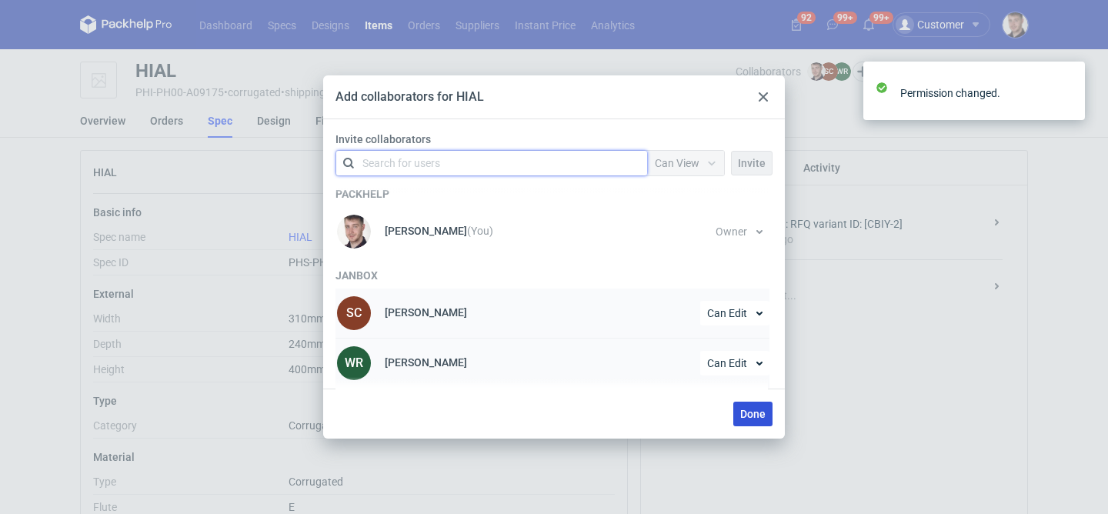
click at [756, 417] on span "Done" at bounding box center [752, 414] width 25 height 11
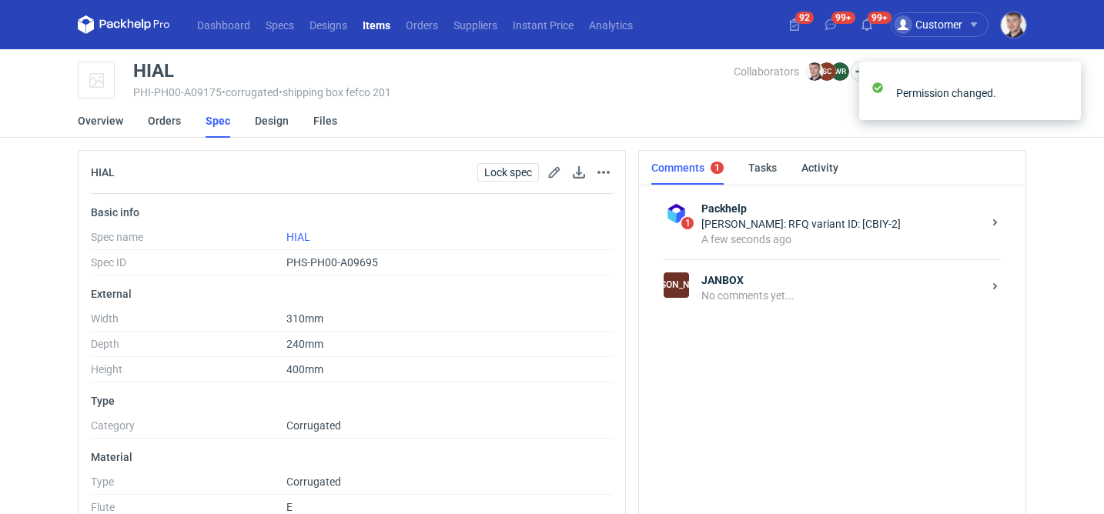
click at [815, 296] on div "No comments yet..." at bounding box center [841, 295] width 281 height 15
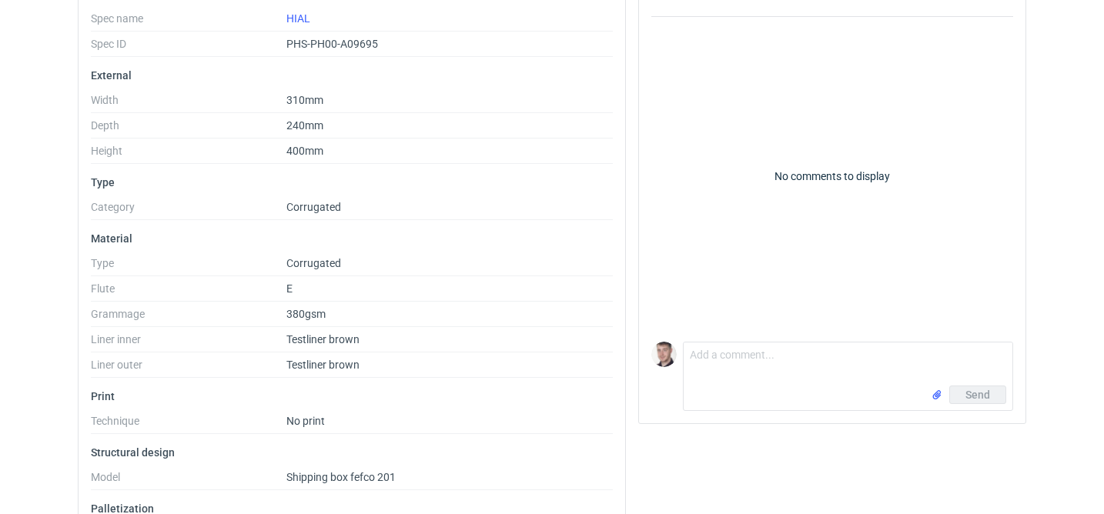
scroll to position [276, 0]
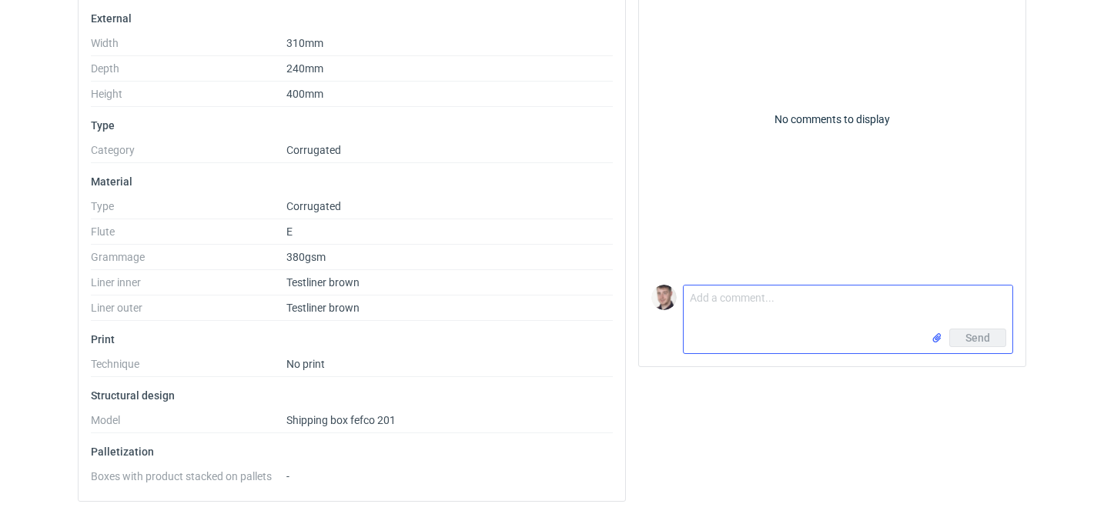
click at [734, 299] on textarea "Comment message" at bounding box center [848, 307] width 329 height 43
type textarea "CBIY-2 prośba o załączenie siatki"
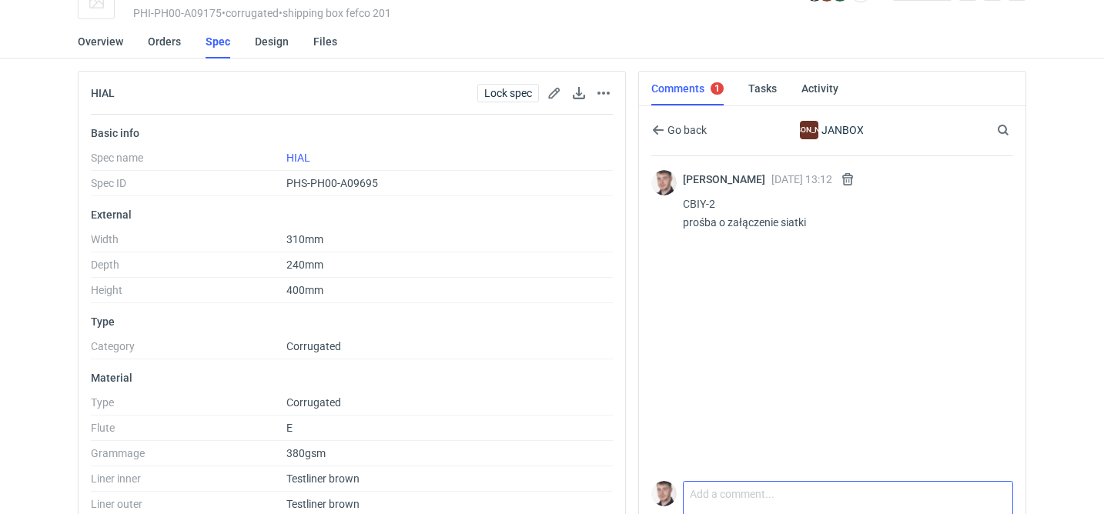
scroll to position [0, 0]
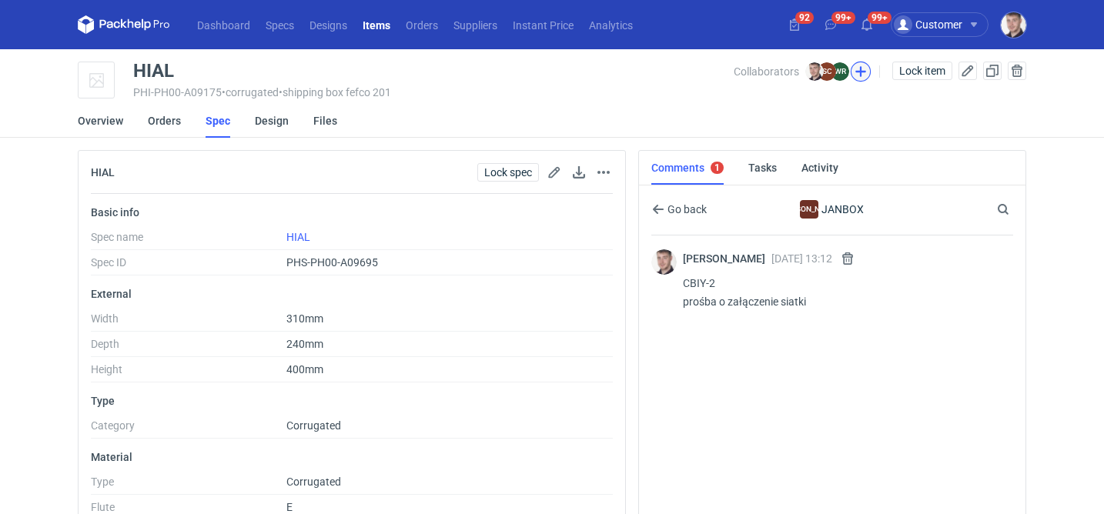
click at [861, 65] on button "button" at bounding box center [861, 72] width 20 height 20
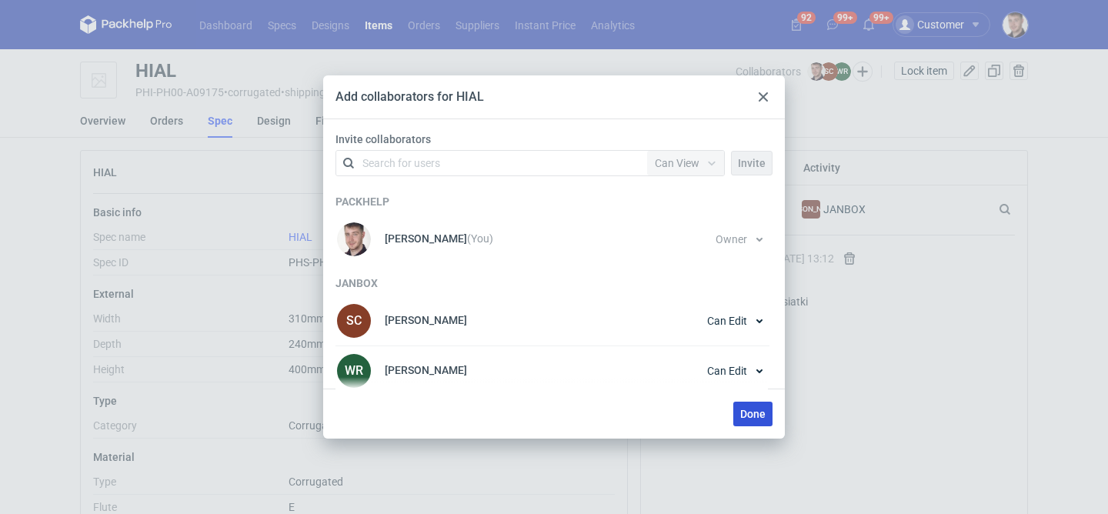
click at [762, 418] on span "Done" at bounding box center [752, 414] width 25 height 11
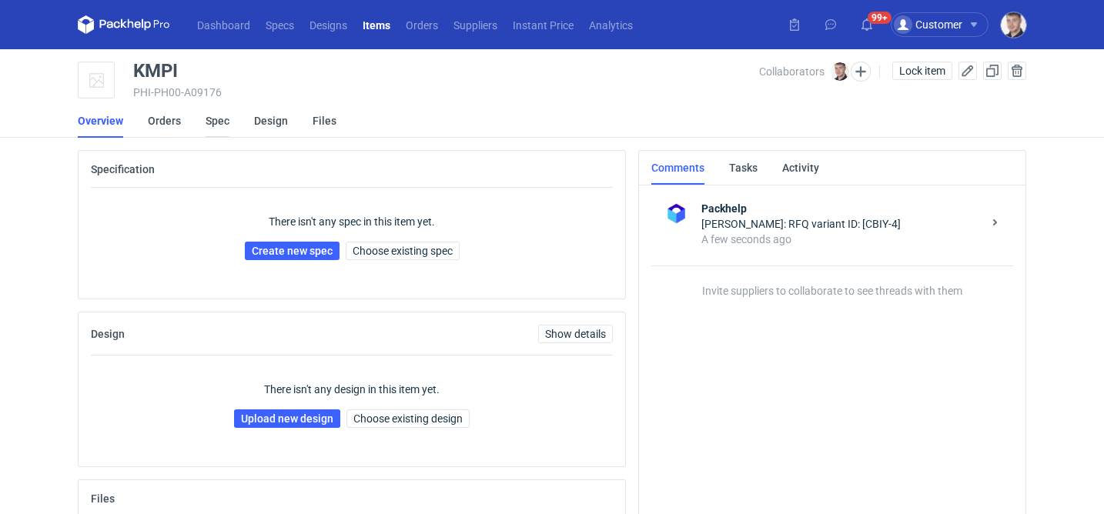
click at [224, 119] on link "Spec" at bounding box center [218, 121] width 24 height 34
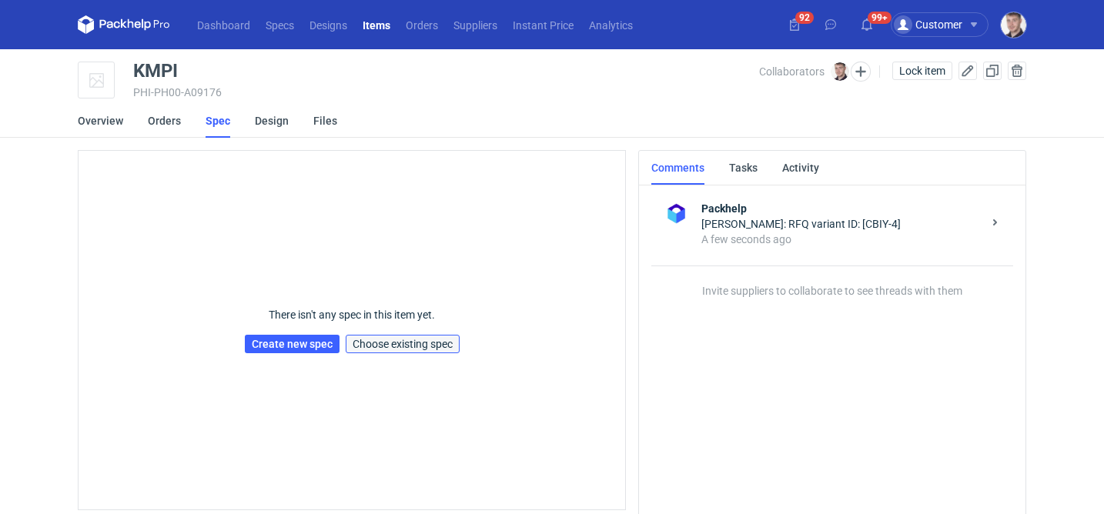
click at [404, 346] on span "Choose existing spec" at bounding box center [403, 344] width 100 height 11
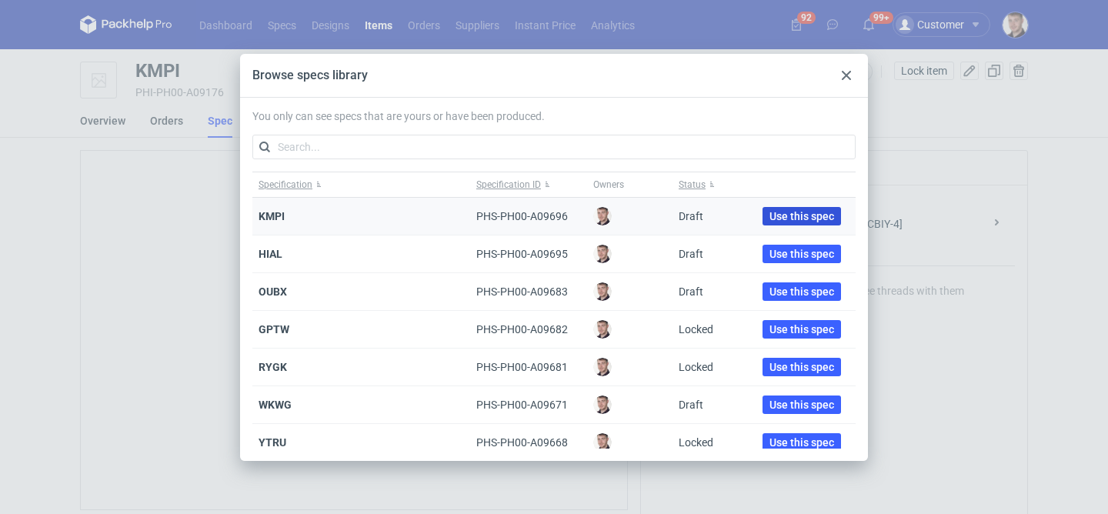
click at [770, 220] on span "Use this spec" at bounding box center [802, 216] width 65 height 11
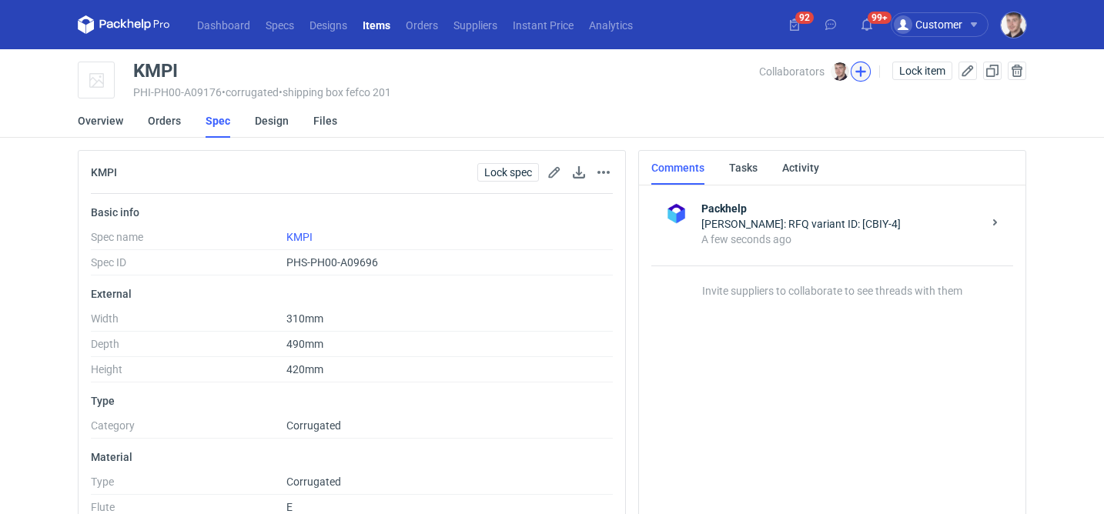
click at [866, 75] on button "button" at bounding box center [861, 72] width 20 height 20
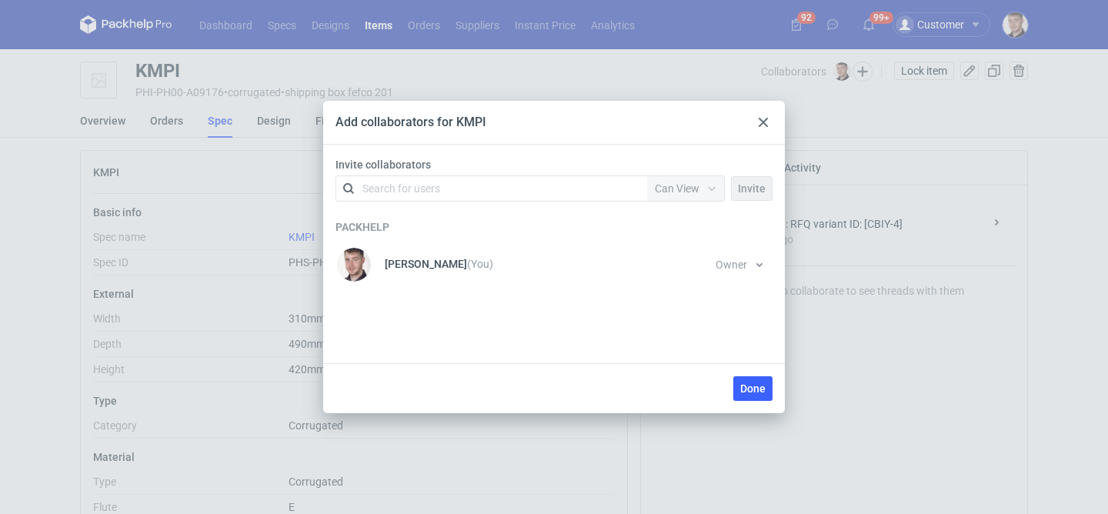
click at [448, 192] on div "Search for users" at bounding box center [489, 189] width 268 height 22
type input "janbox"
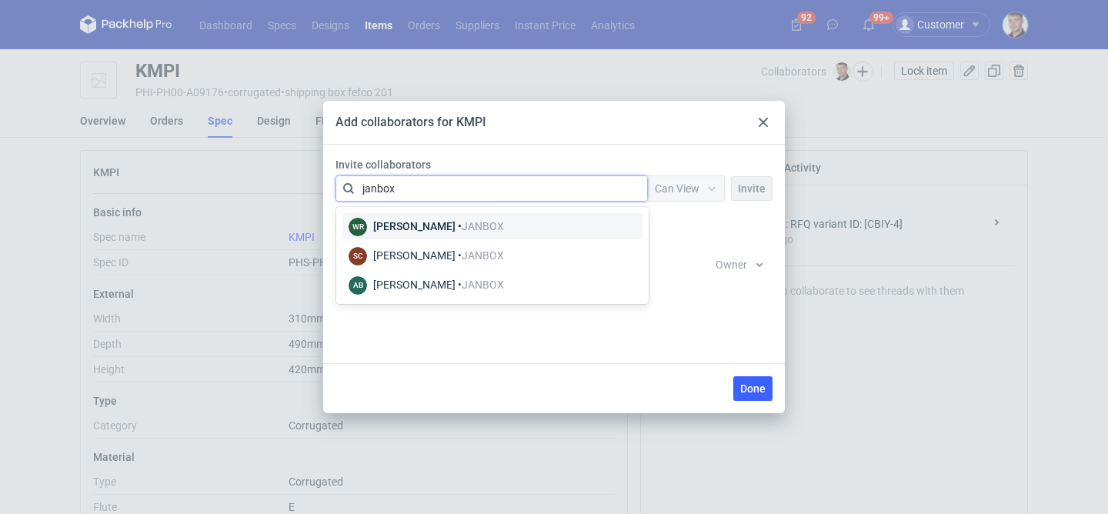
click at [504, 233] on div "Weronika Rzeszótko • JANBOX" at bounding box center [438, 226] width 131 height 15
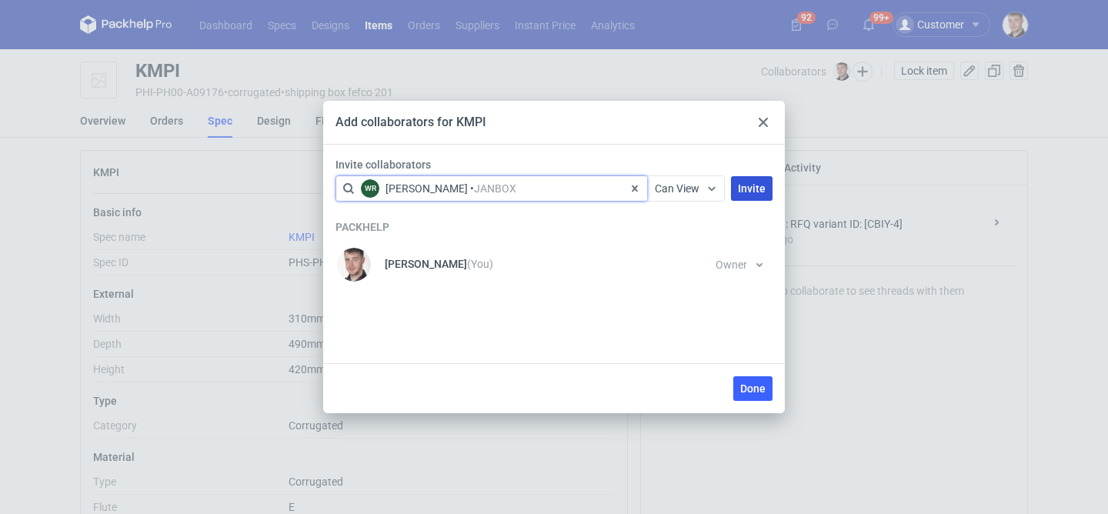
click at [747, 189] on span "Invite" at bounding box center [752, 188] width 28 height 11
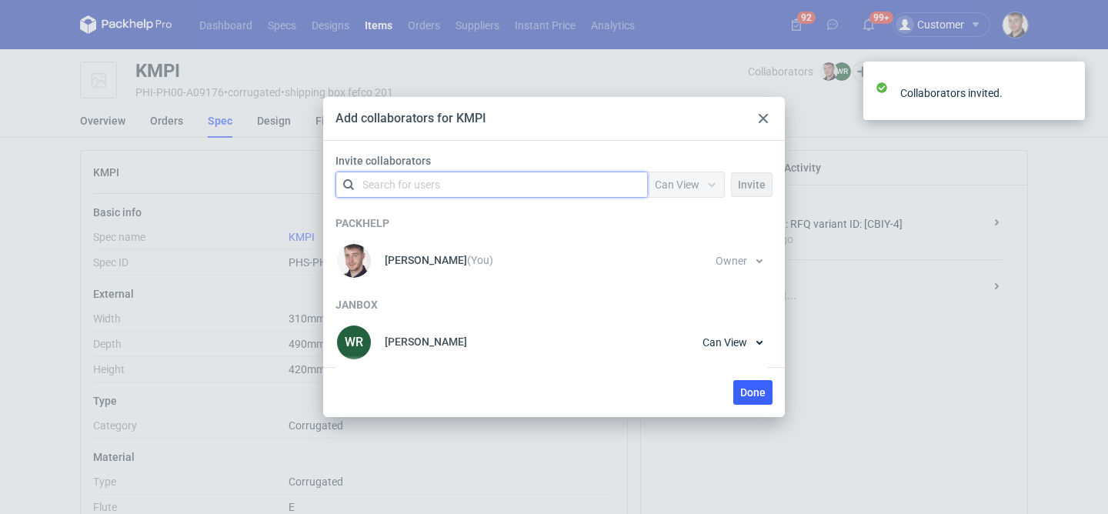
click at [515, 185] on div "Search for users" at bounding box center [489, 185] width 268 height 22
type input "janbox"
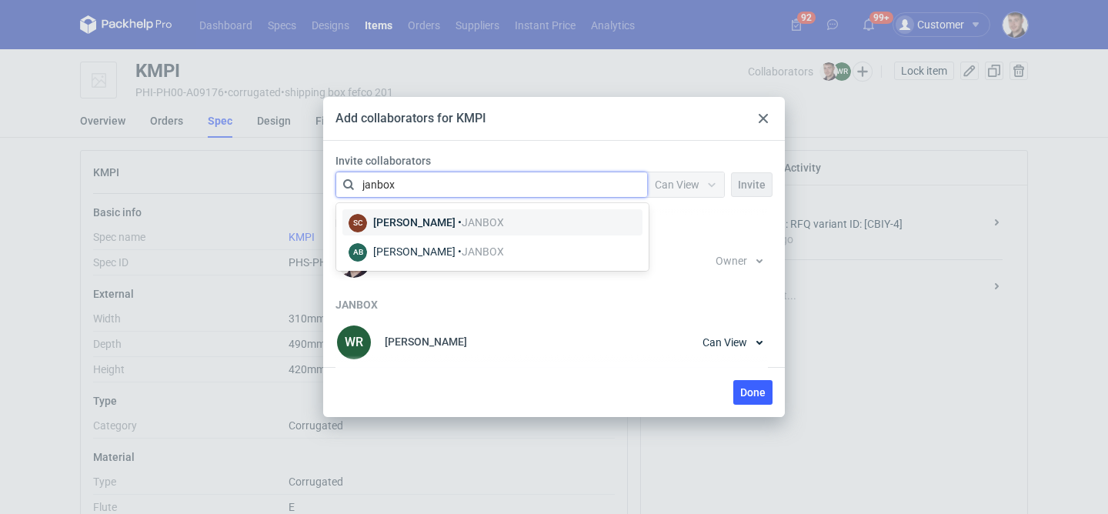
click at [462, 222] on span "JANBOX" at bounding box center [483, 222] width 42 height 12
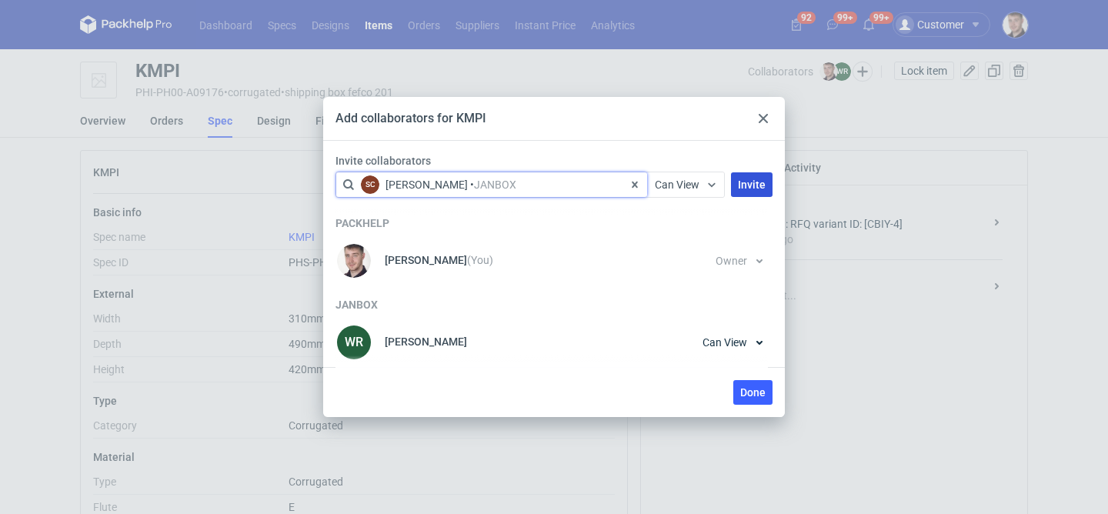
click at [750, 182] on span "Invite" at bounding box center [752, 184] width 28 height 11
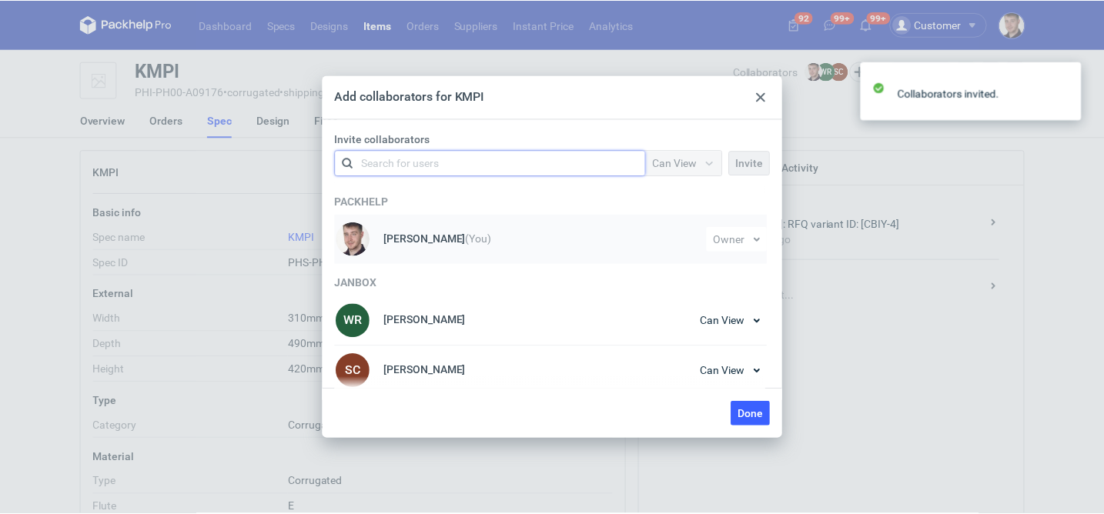
scroll to position [8, 0]
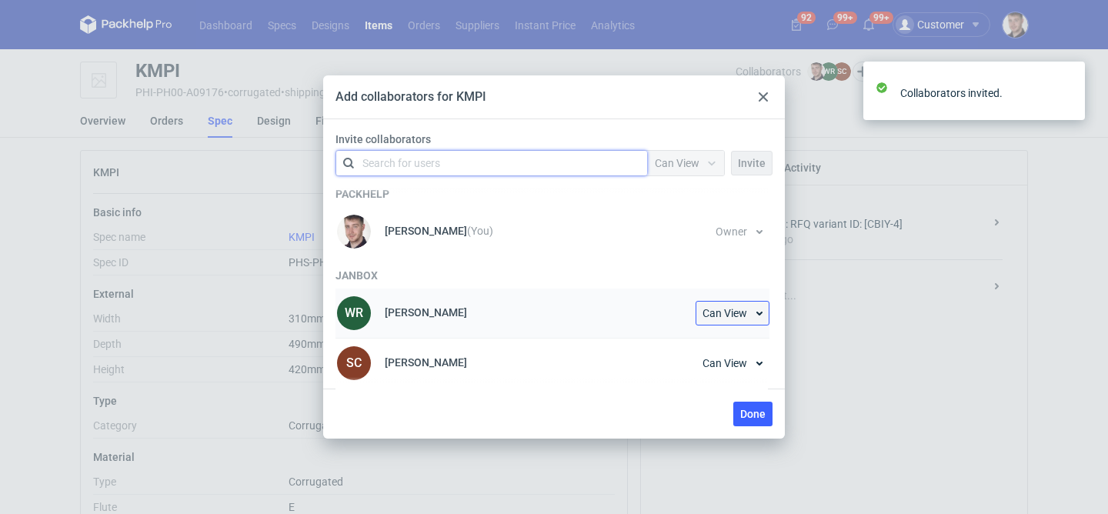
click at [722, 309] on span "Can View" at bounding box center [725, 313] width 45 height 11
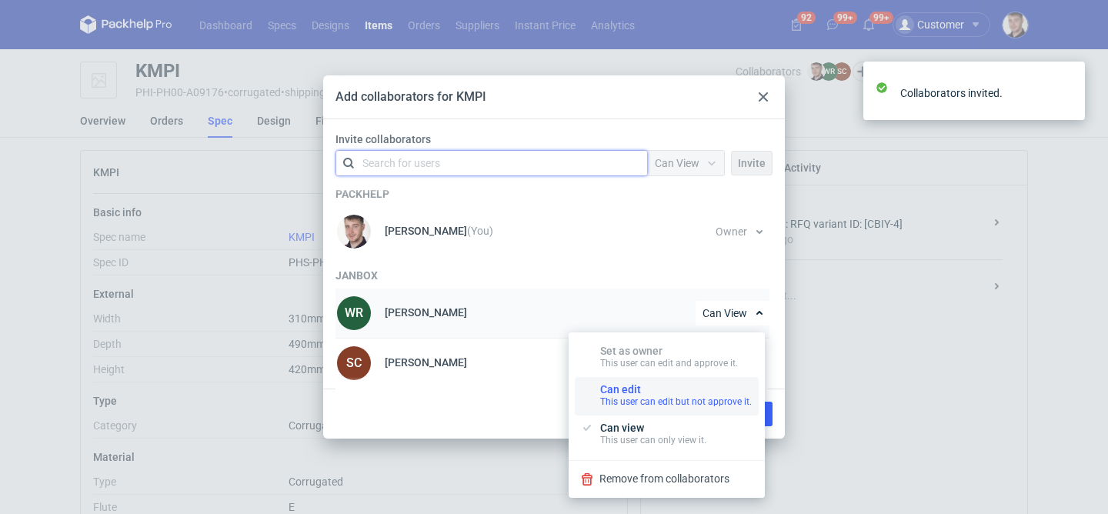
click at [654, 389] on div "Can edit This user can edit but not approve it." at bounding box center [676, 395] width 152 height 25
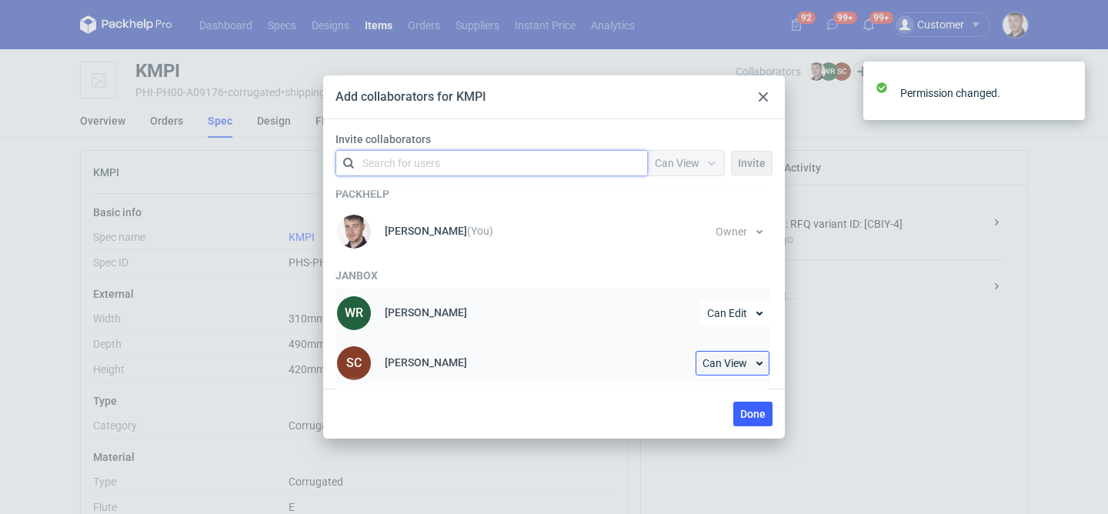
click at [730, 364] on span "Can View" at bounding box center [725, 363] width 45 height 11
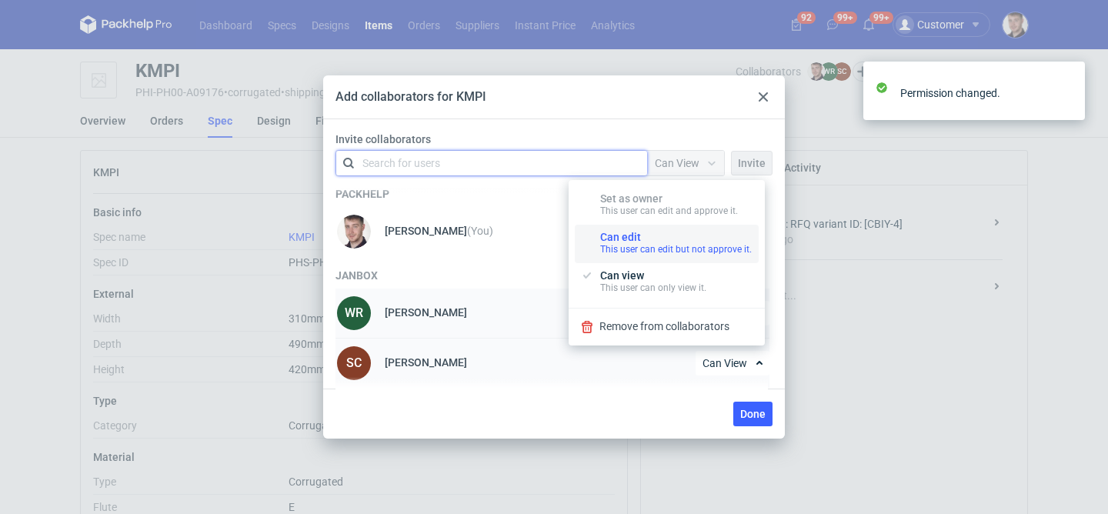
click at [669, 232] on div "Can edit This user can edit but not approve it." at bounding box center [676, 243] width 152 height 25
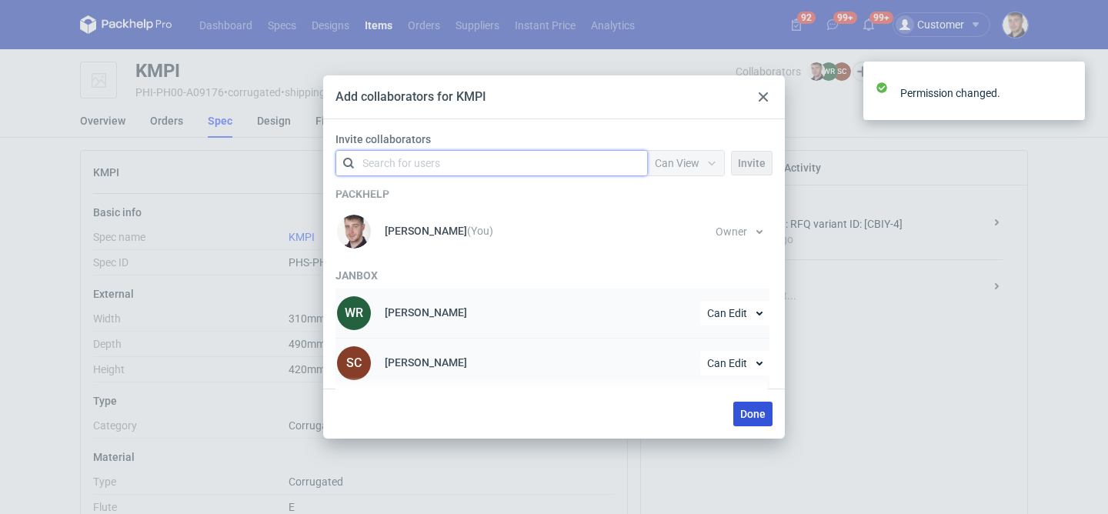
click at [756, 413] on span "Done" at bounding box center [752, 414] width 25 height 11
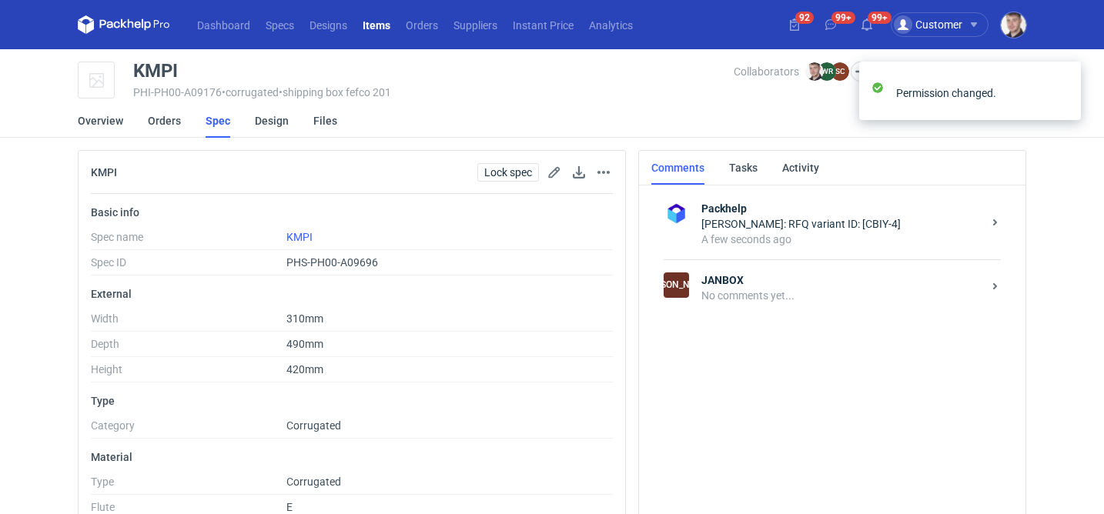
click at [802, 291] on div "No comments yet..." at bounding box center [841, 295] width 281 height 15
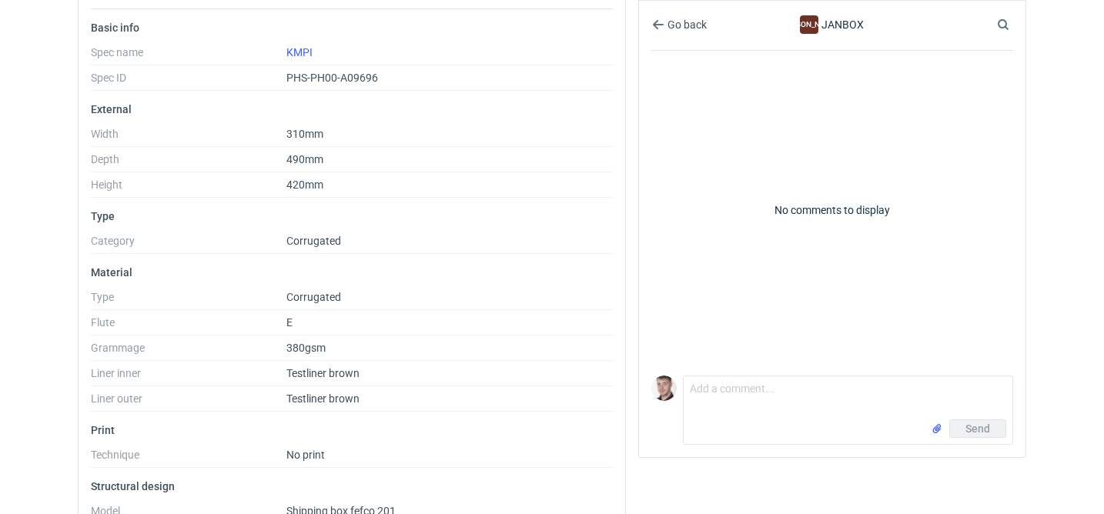
scroll to position [276, 0]
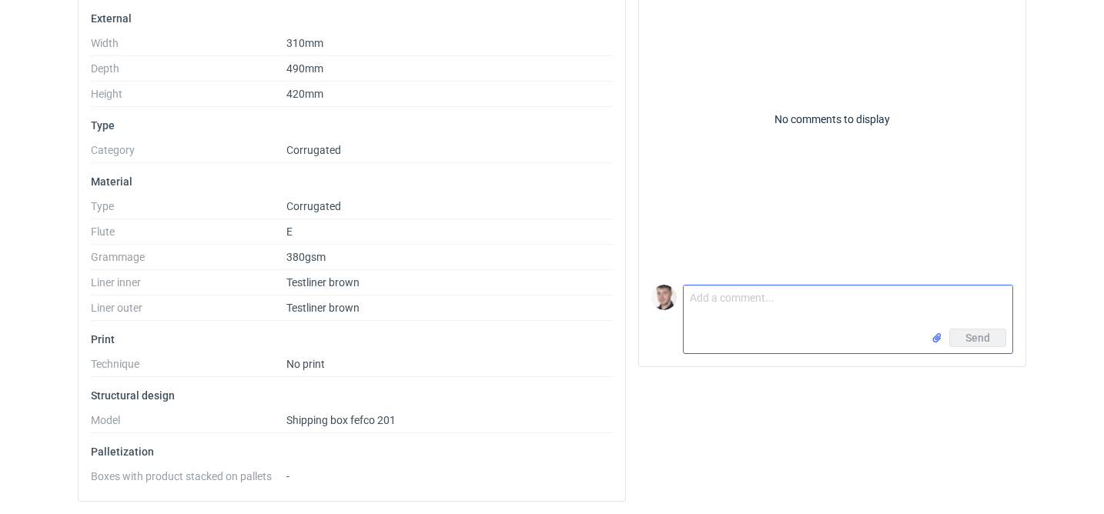
click at [753, 311] on textarea "Comment message" at bounding box center [848, 307] width 329 height 43
type textarea "CBIY-4 prośba o załączenie siatki"
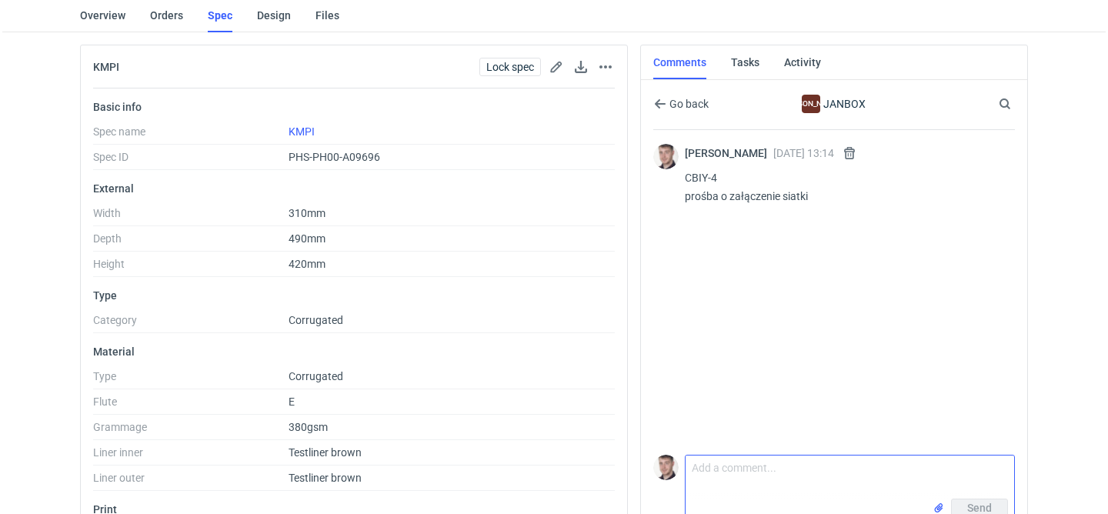
scroll to position [0, 0]
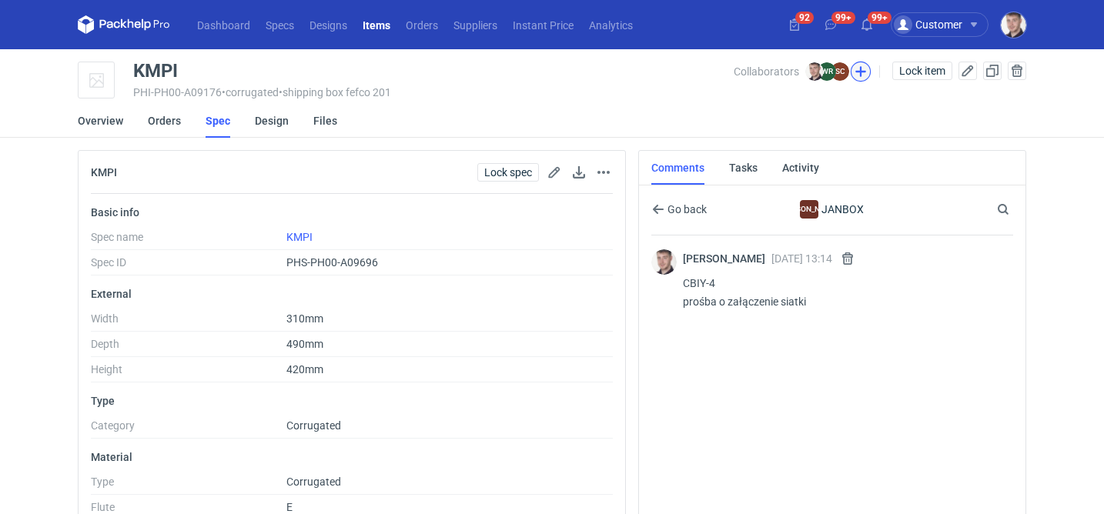
click at [865, 69] on button "button" at bounding box center [861, 72] width 20 height 20
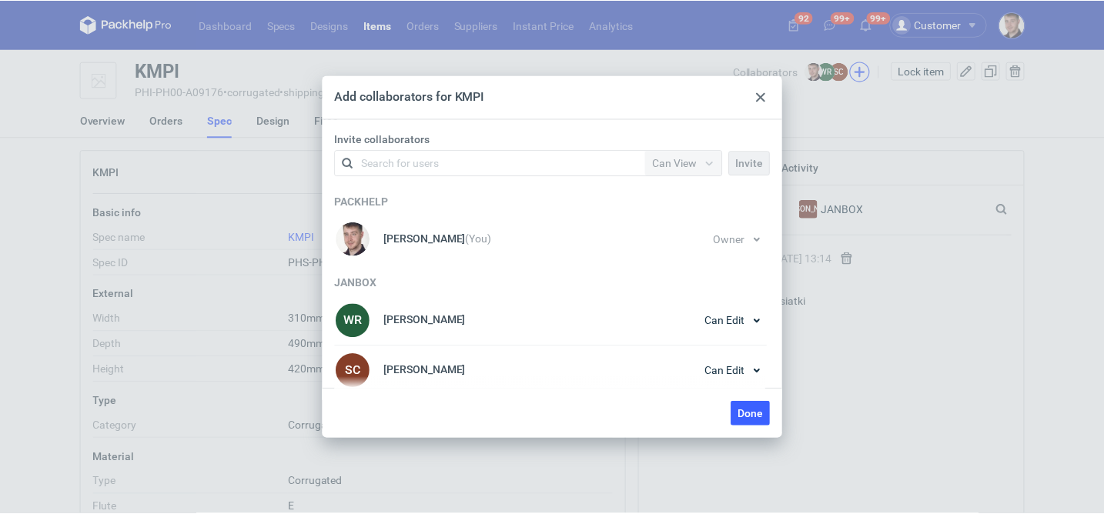
scroll to position [8, 0]
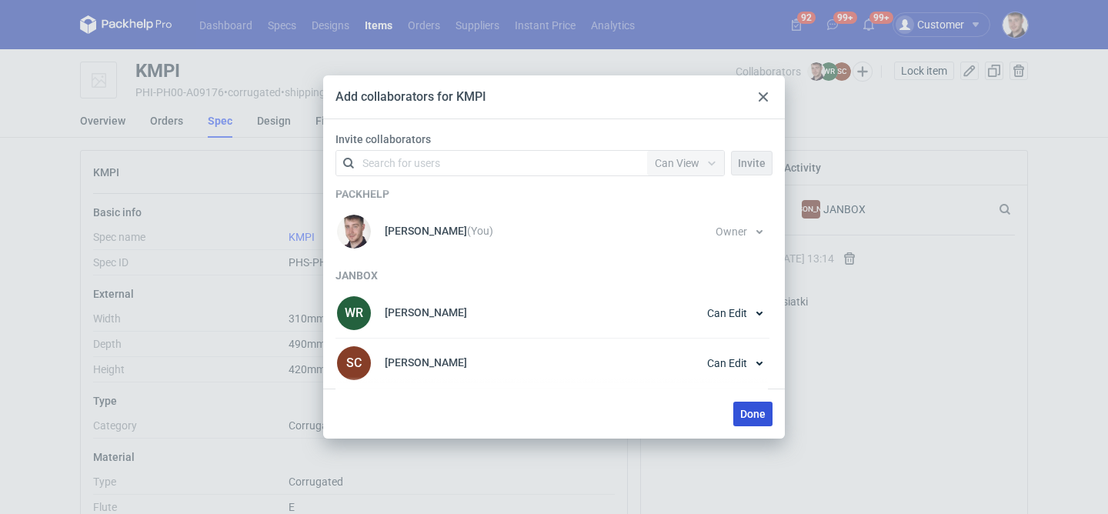
click at [751, 413] on span "Done" at bounding box center [752, 414] width 25 height 11
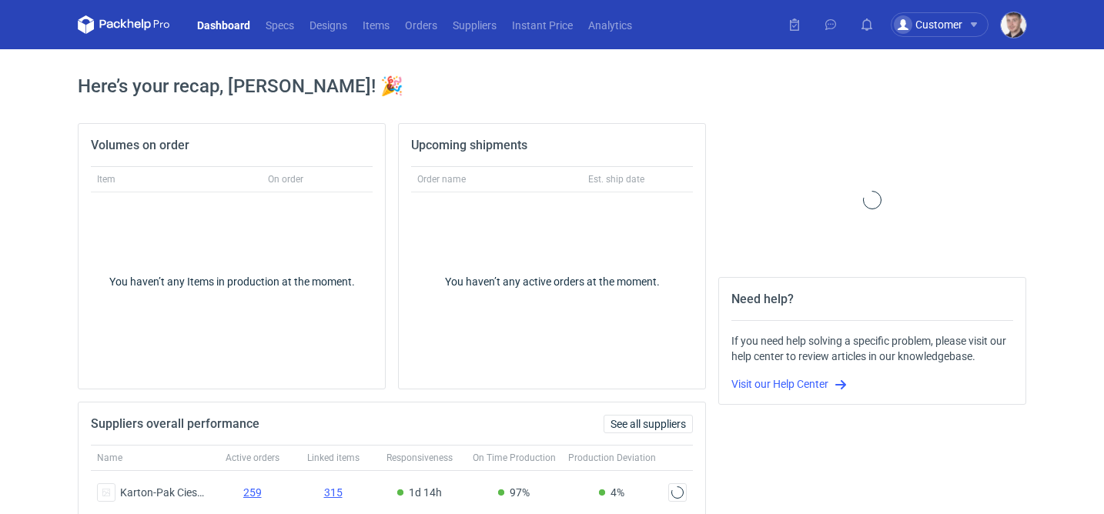
click at [432, 34] on nav "Dashboard Specs Designs Items Orders Suppliers Instant Price Analytics" at bounding box center [359, 24] width 562 height 49
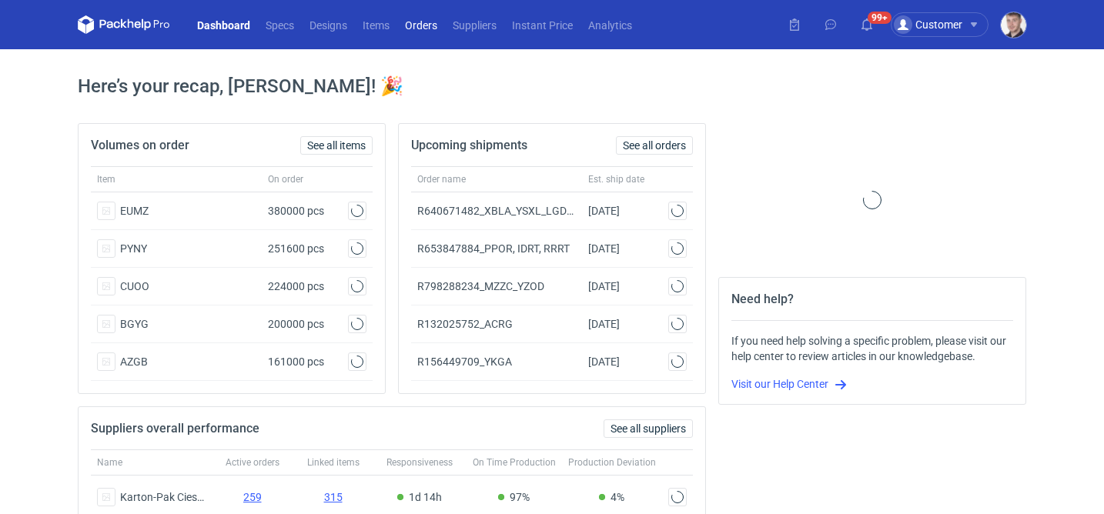
click at [428, 29] on link "Orders" at bounding box center [421, 24] width 48 height 18
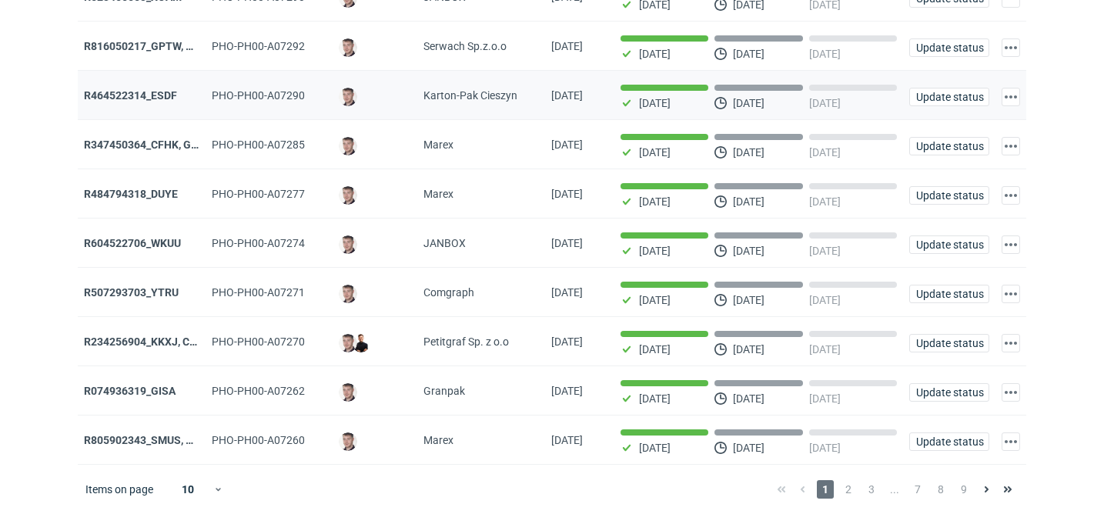
scroll to position [176, 0]
click at [167, 340] on strong "R234256904_KKXJ, CKTY,PCHN, FHNV,TJBT,BVDV,VPVS,UUAJ,HTKI,TWOS,IFEI,BQIJ'" at bounding box center [290, 342] width 412 height 12
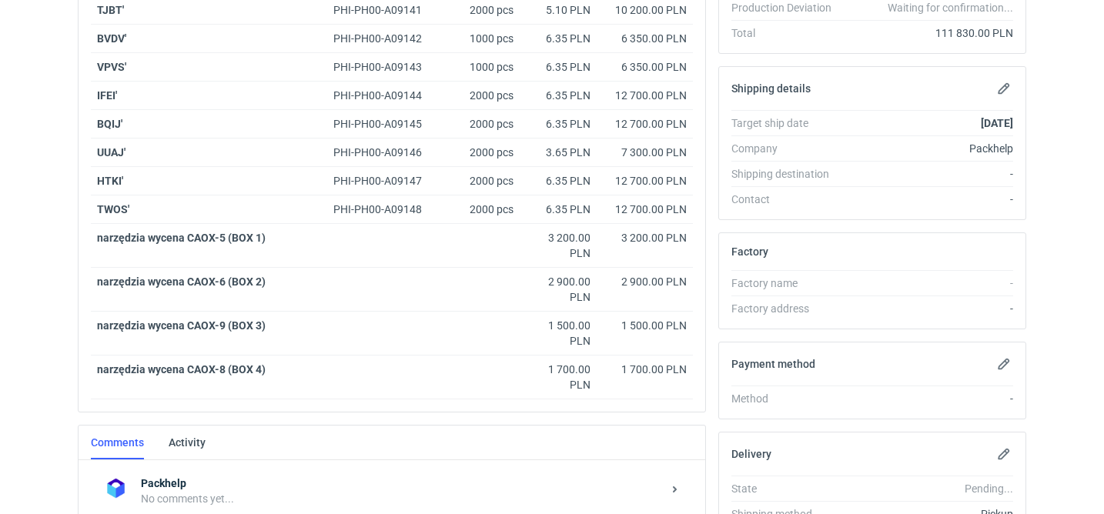
scroll to position [545, 0]
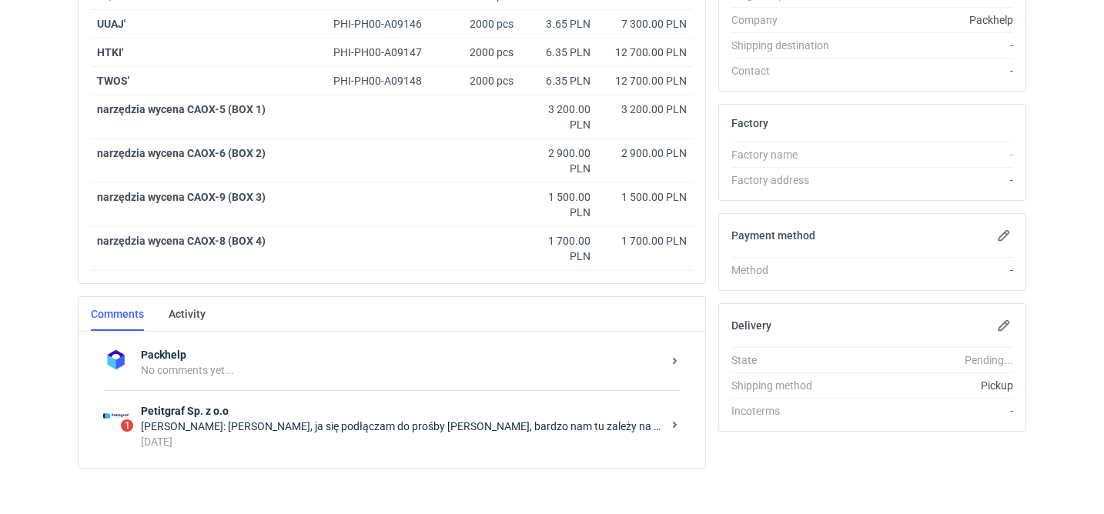
click at [311, 426] on div "Tomasz Kubiak: Panie Łukaszu, ja się podłączam do prośby Maćka, bardzo nam tu z…" at bounding box center [401, 426] width 521 height 15
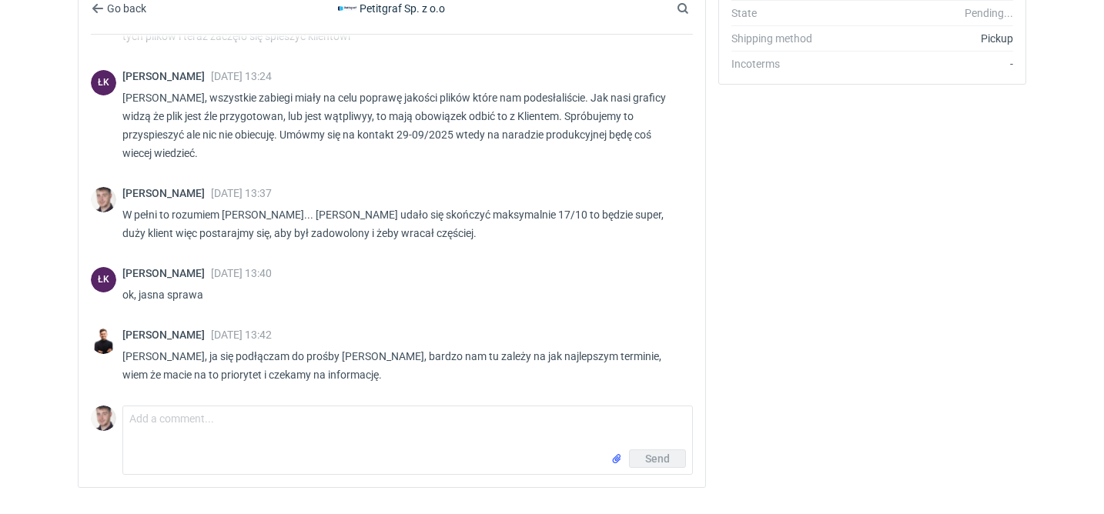
scroll to position [928, 0]
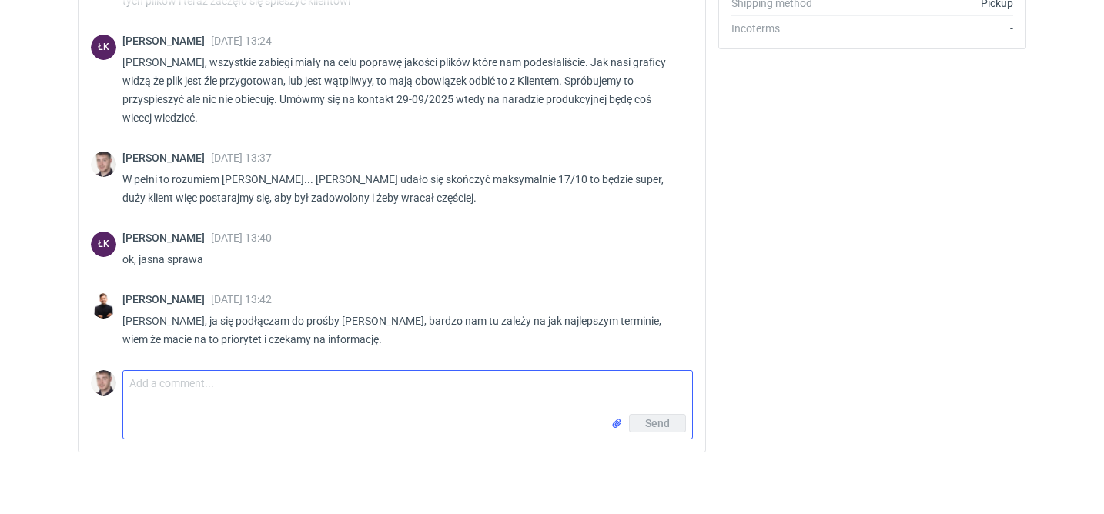
click at [197, 378] on textarea "Comment message" at bounding box center [407, 392] width 569 height 43
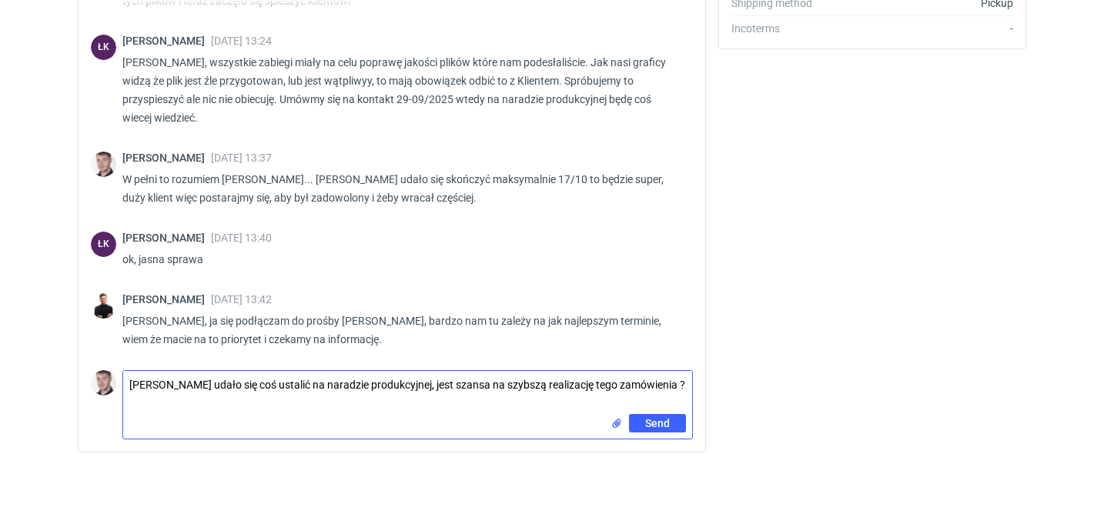
type textarea "Panie Łukaszu udało się coś ustalić na naradzie produkcyjnej, jest szansa na sz…"
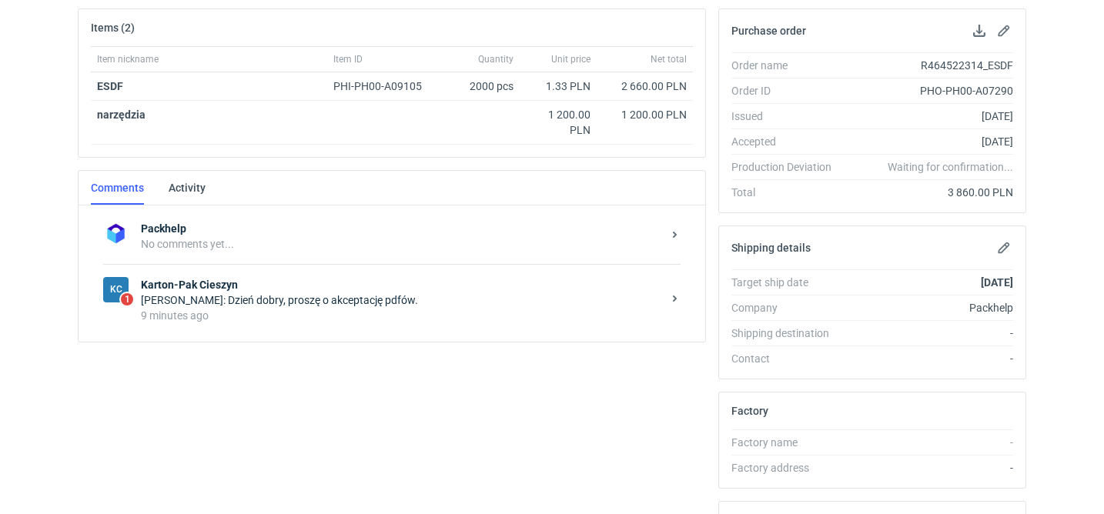
scroll to position [321, 0]
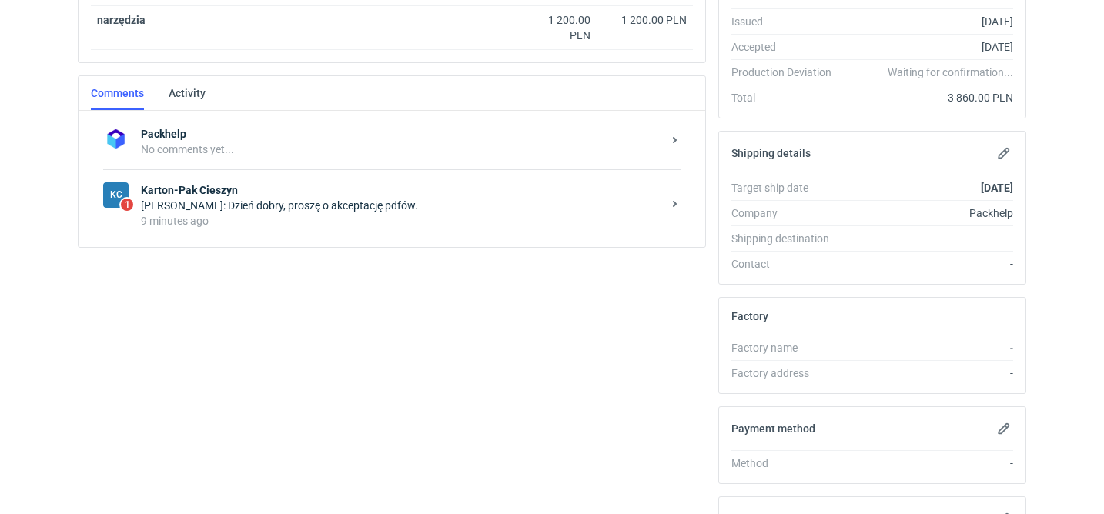
click at [470, 192] on strong "Karton-Pak Cieszyn" at bounding box center [401, 189] width 521 height 15
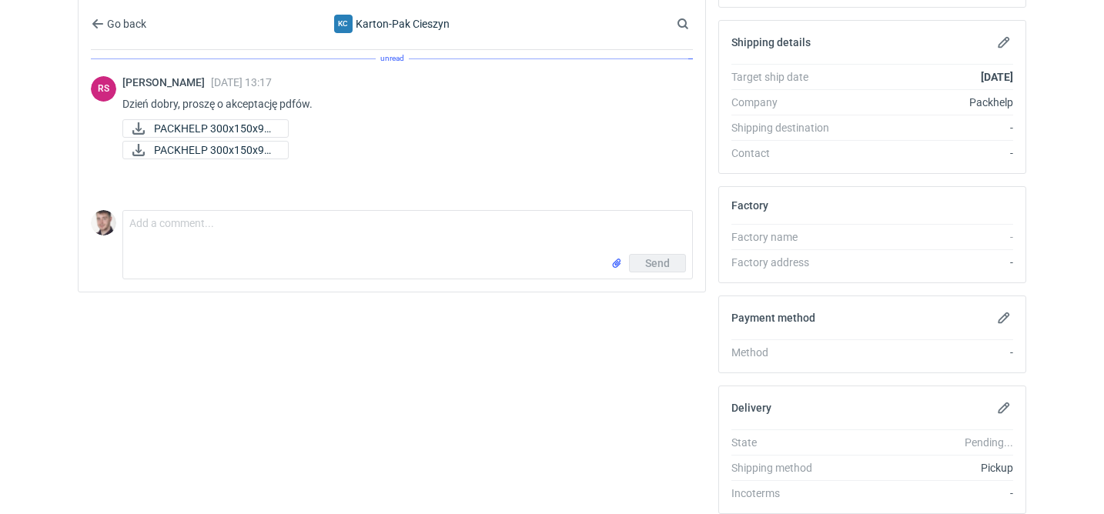
scroll to position [435, 0]
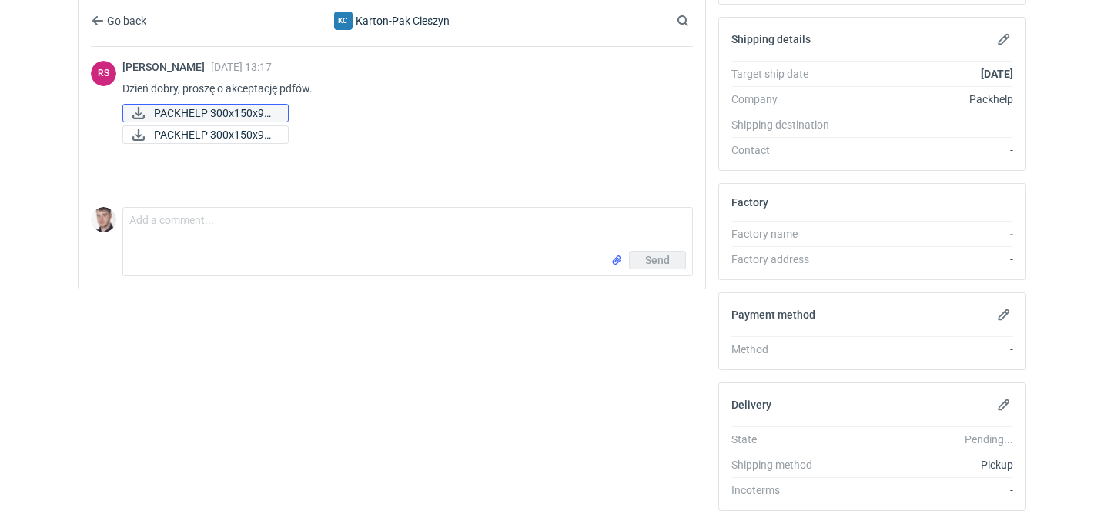
click at [269, 111] on span "PACKHELP 300x150x90 ..." at bounding box center [215, 113] width 122 height 17
click at [219, 138] on span "PACKHELP 300x150x90 ..." at bounding box center [215, 134] width 122 height 17
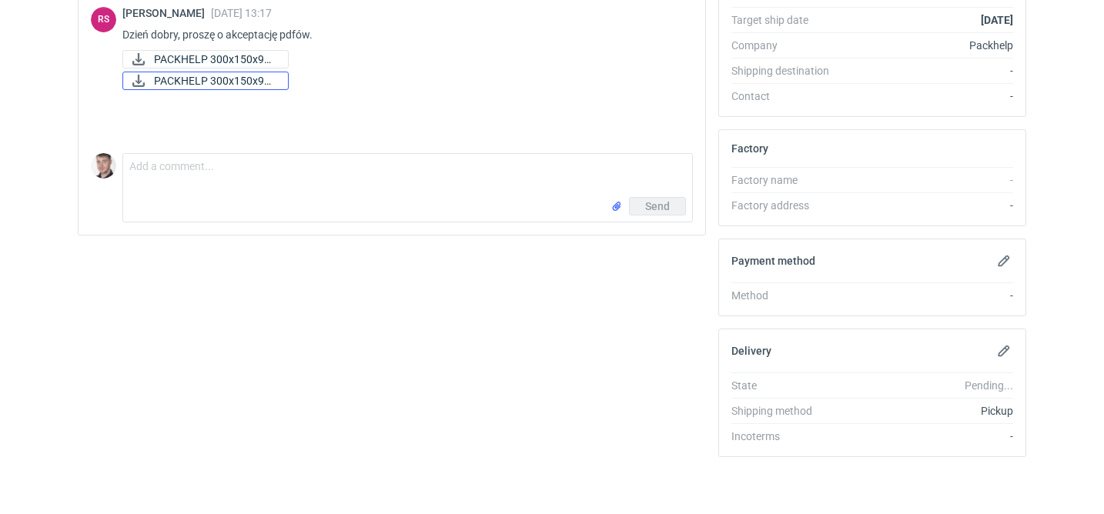
scroll to position [493, 0]
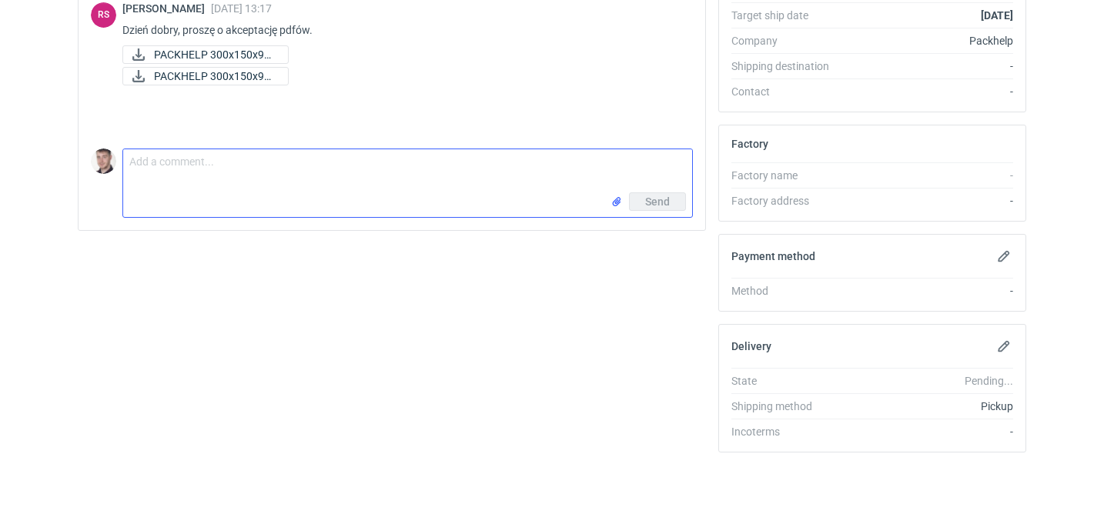
click at [413, 182] on textarea "Comment message" at bounding box center [407, 170] width 569 height 43
type textarea "akceptuje"
